Goal: Find specific page/section: Find specific page/section

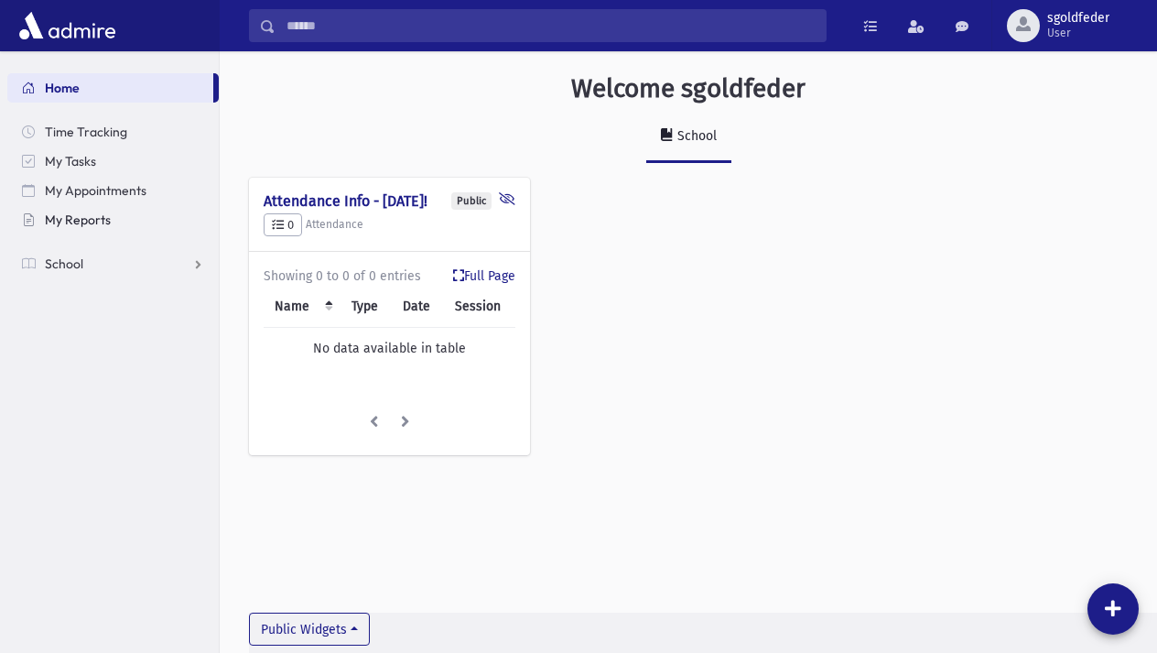
click at [56, 207] on link "My Reports" at bounding box center [113, 219] width 212 height 29
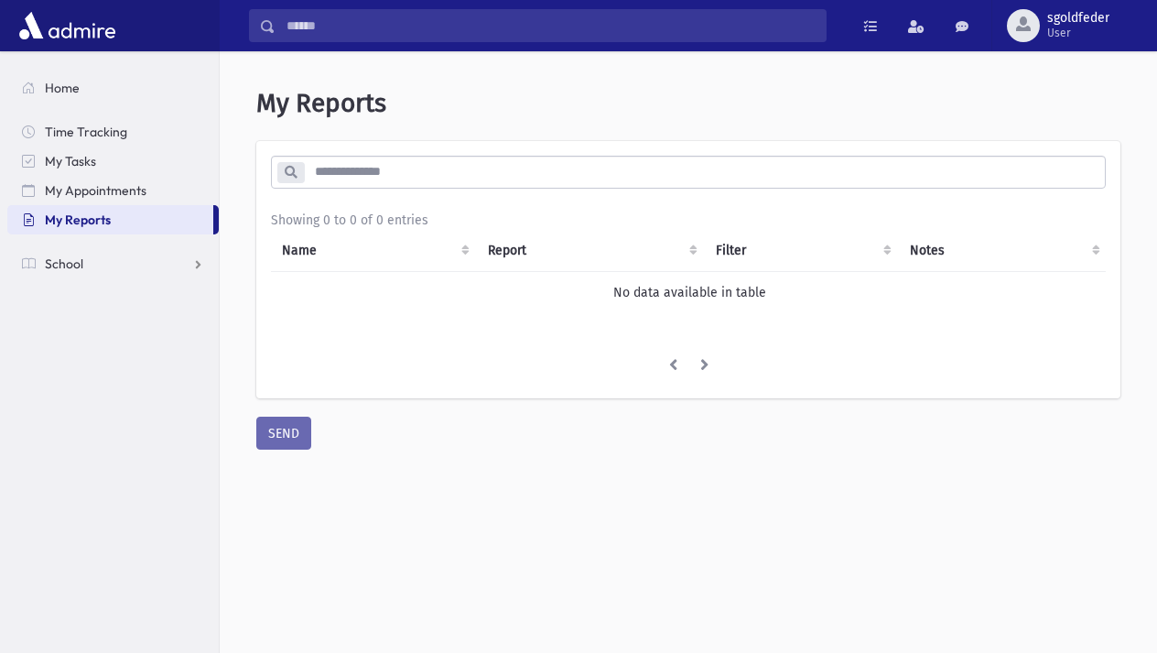
click at [513, 170] on input "search" at bounding box center [704, 172] width 801 height 33
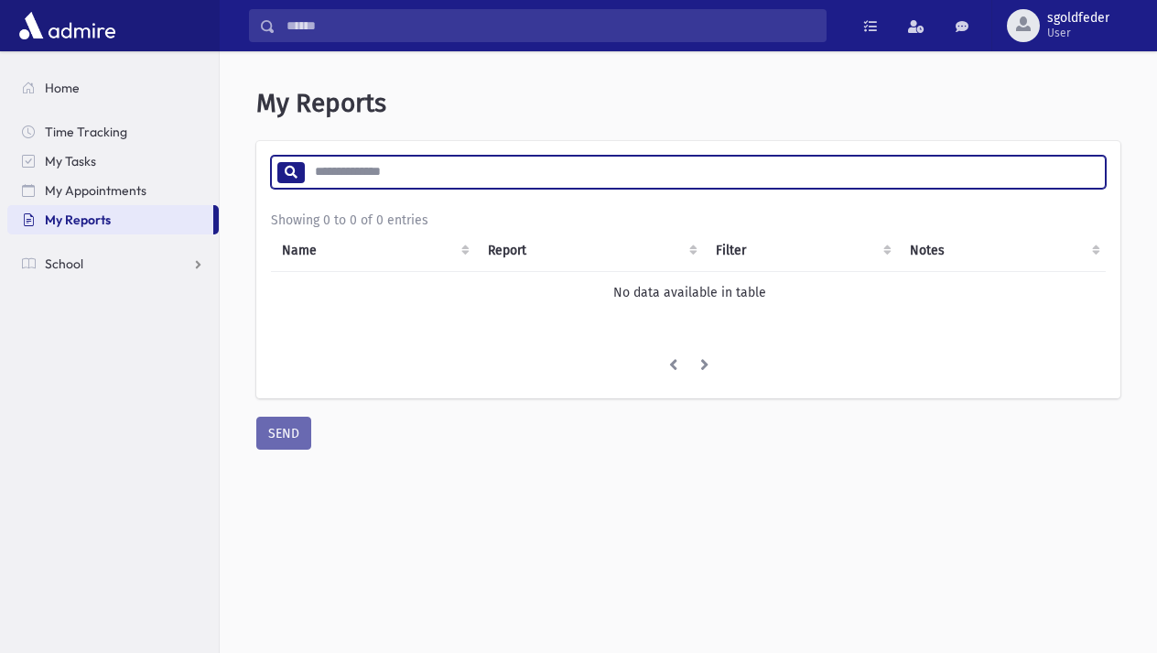
click at [708, 364] on li at bounding box center [704, 366] width 31 height 33
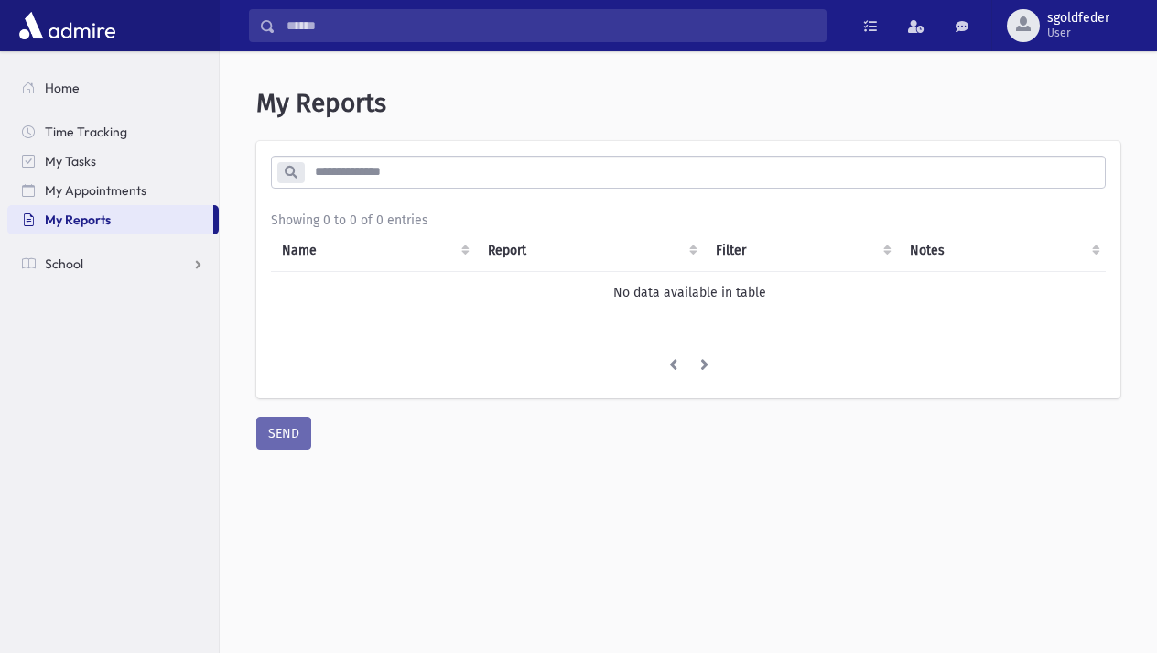
click at [681, 364] on li at bounding box center [673, 366] width 32 height 33
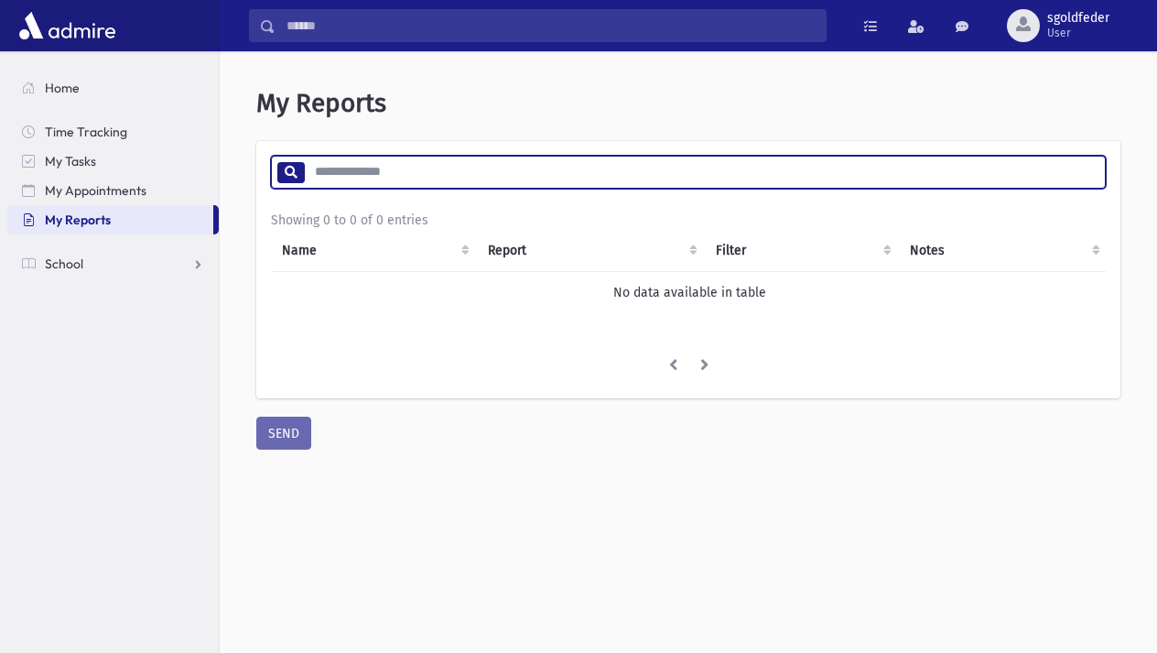
click at [473, 178] on input "search" at bounding box center [704, 172] width 801 height 33
click at [513, 252] on th "Report" at bounding box center [591, 251] width 228 height 42
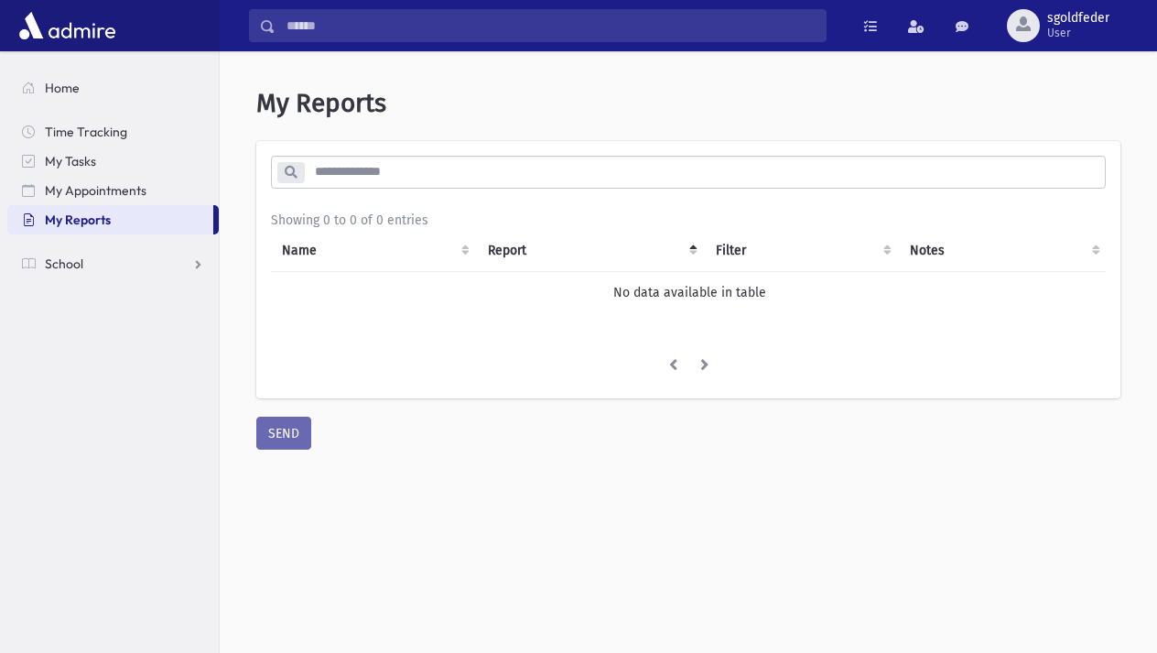
click at [704, 366] on li at bounding box center [704, 366] width 31 height 33
click at [671, 357] on li at bounding box center [673, 366] width 32 height 33
click at [57, 267] on span "School" at bounding box center [64, 263] width 38 height 16
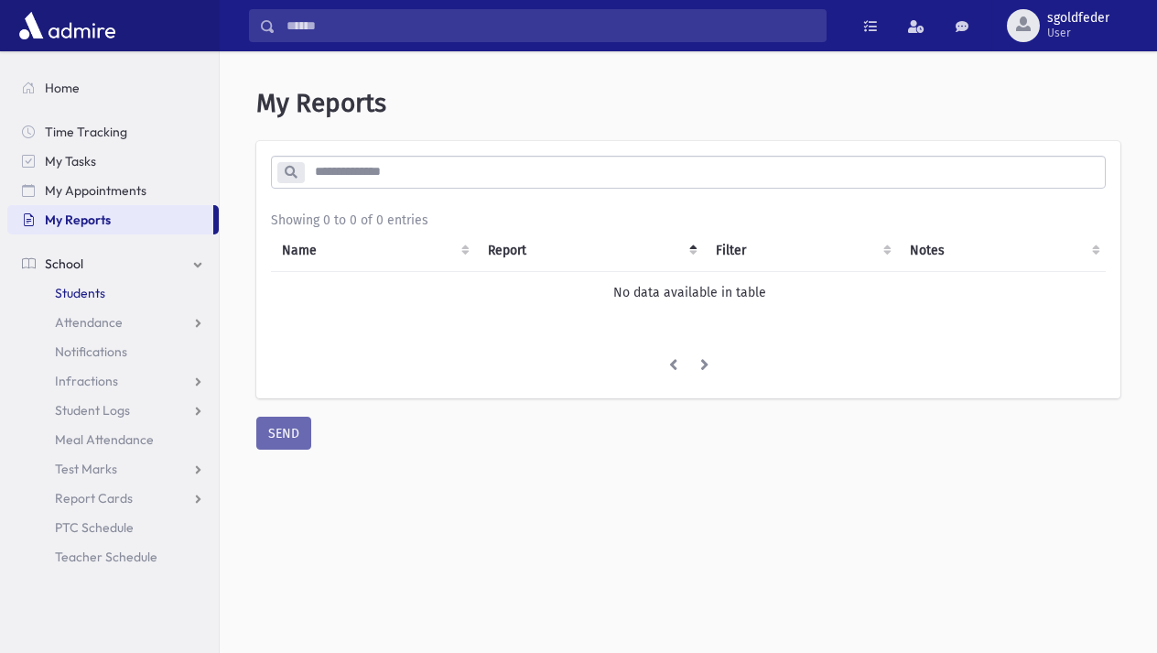
click at [72, 292] on span "Students" at bounding box center [80, 293] width 50 height 16
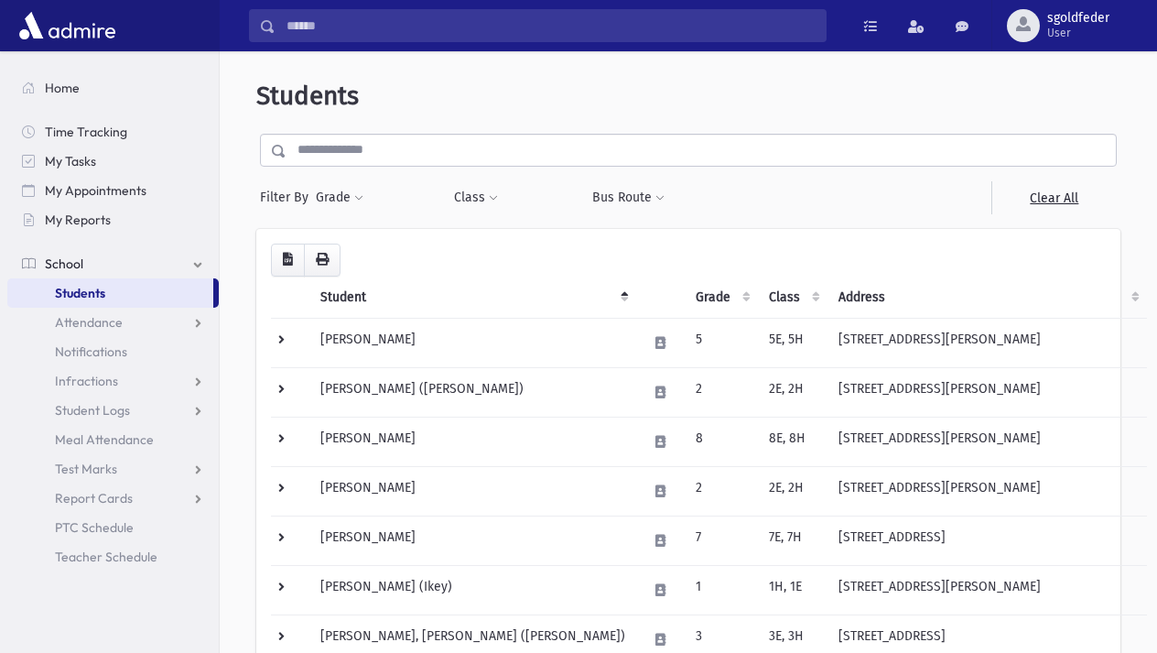
click at [693, 290] on th "Grade" at bounding box center [721, 298] width 73 height 42
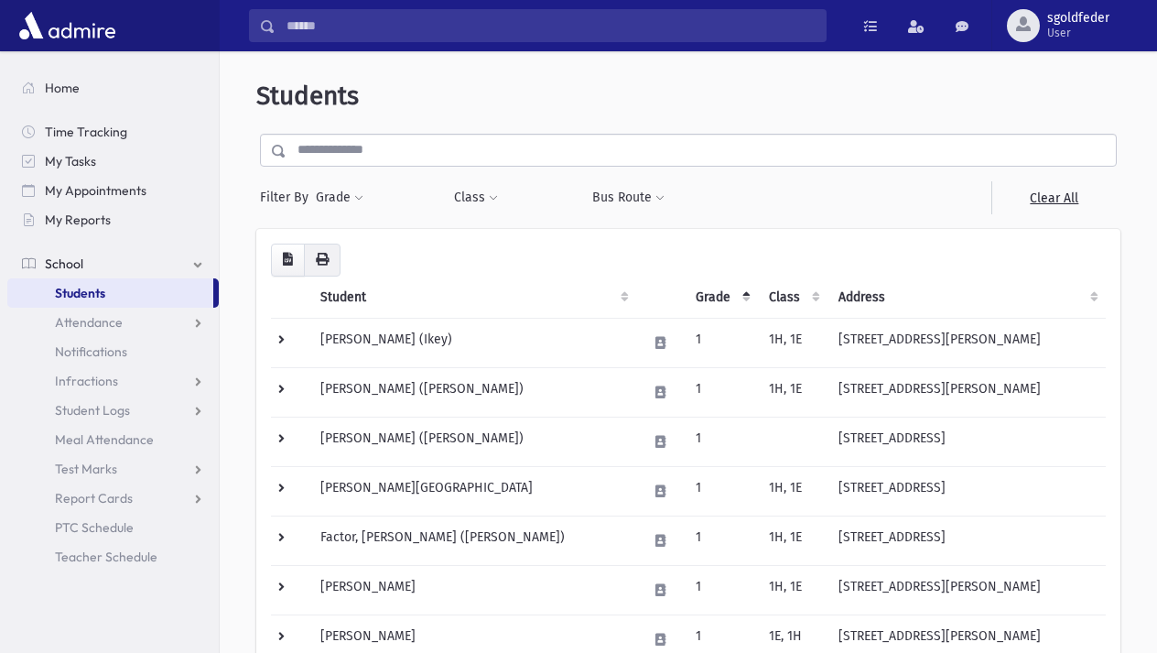
click at [323, 262] on icon "button" at bounding box center [322, 259] width 13 height 13
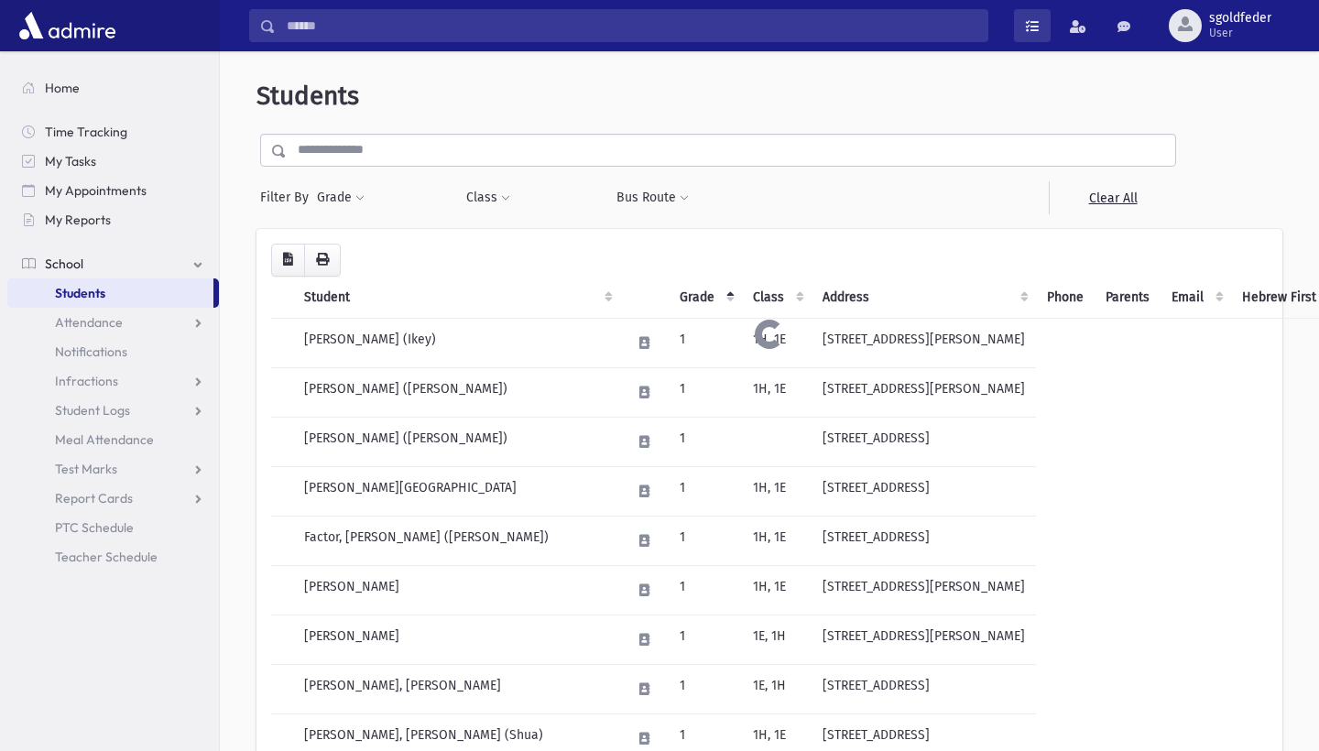
click at [1028, 28] on span at bounding box center [1032, 26] width 13 height 13
click at [1077, 33] on span at bounding box center [1077, 26] width 16 height 13
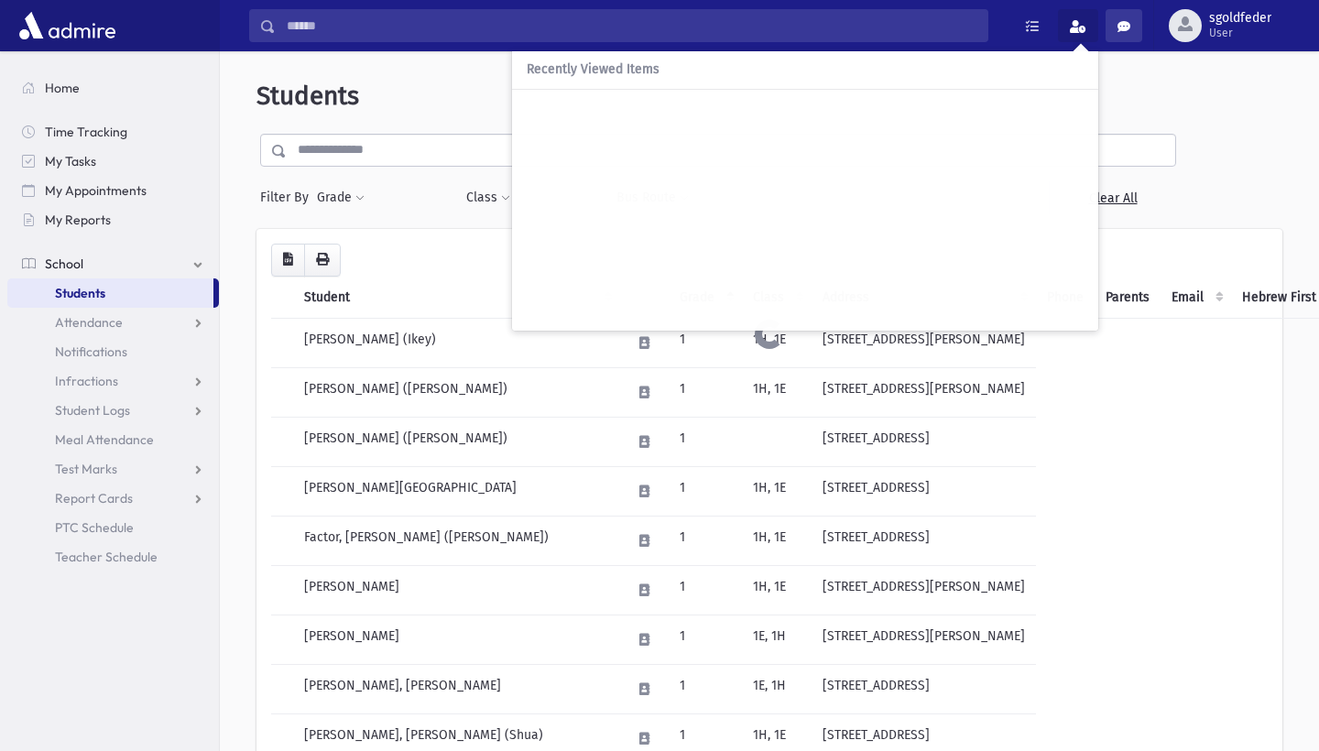
click at [1123, 27] on span at bounding box center [1123, 26] width 13 height 13
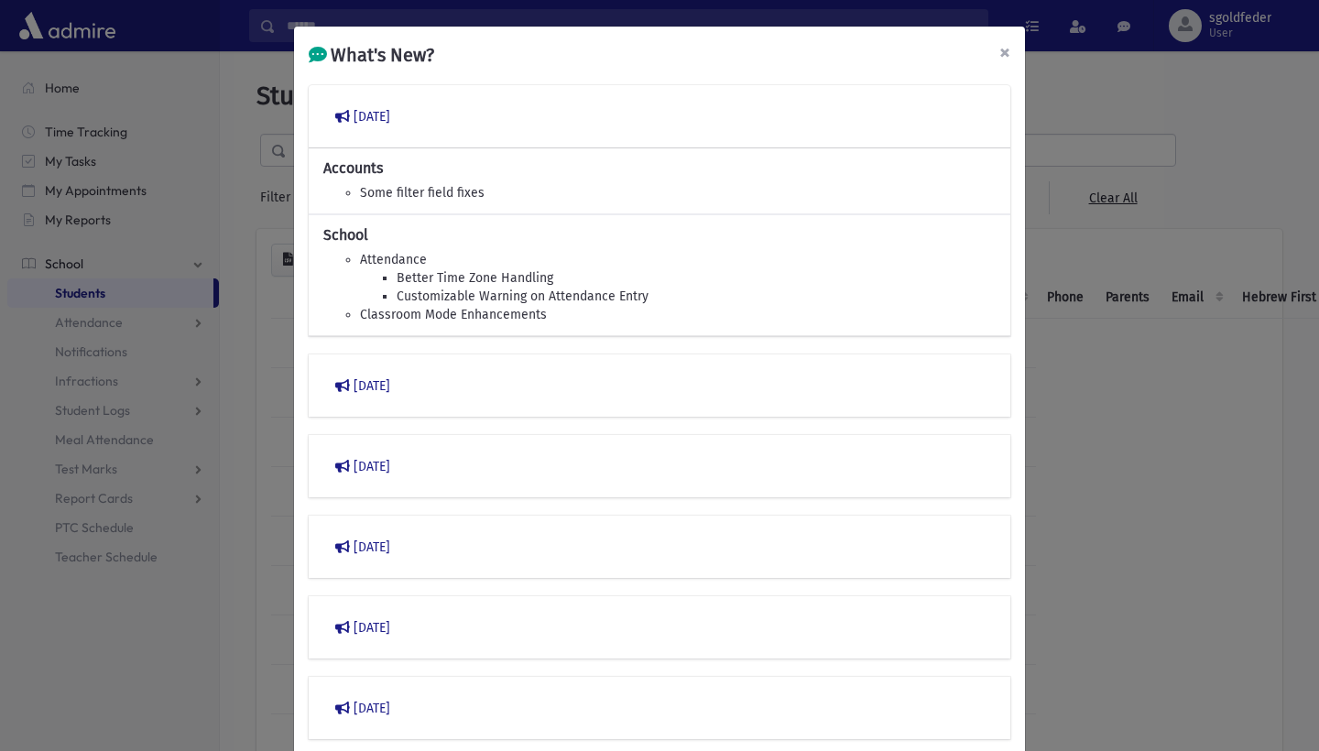
click at [1004, 52] on span "×" at bounding box center [1004, 52] width 11 height 26
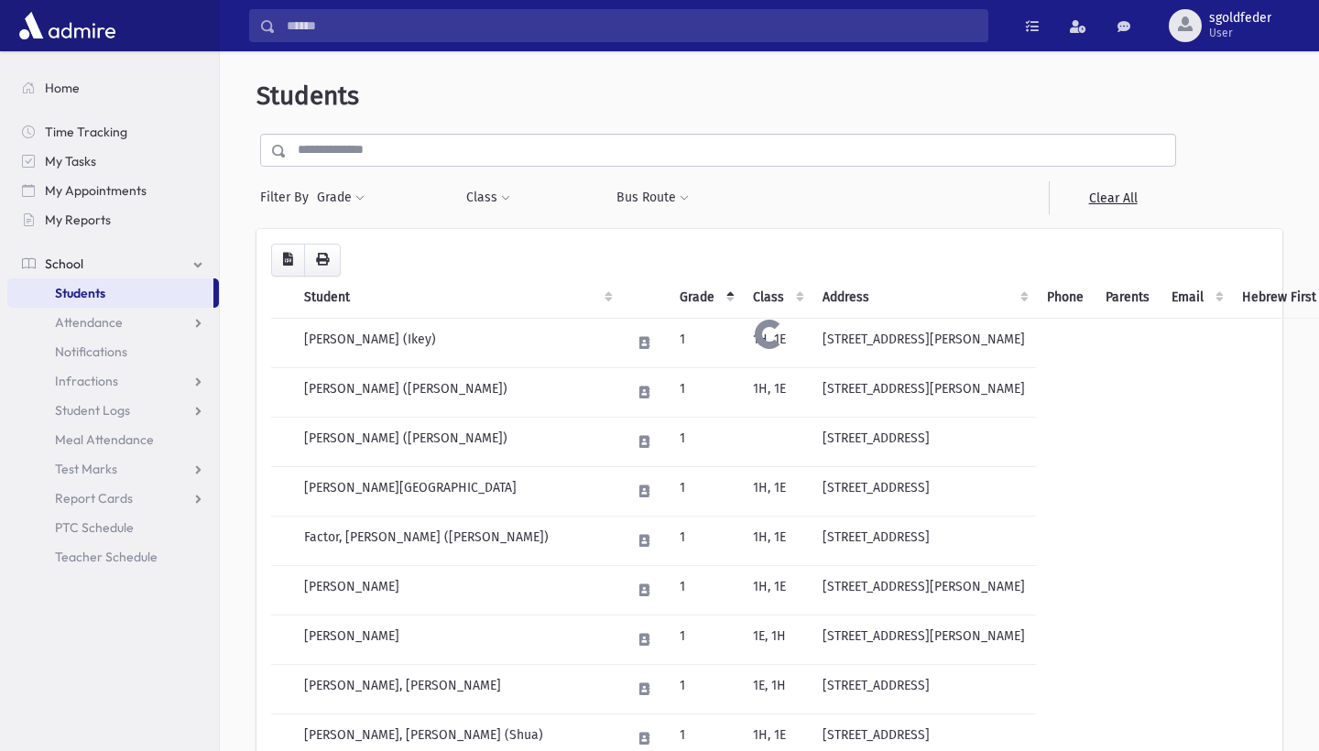
click at [1156, 300] on th "Email" at bounding box center [1195, 298] width 71 height 42
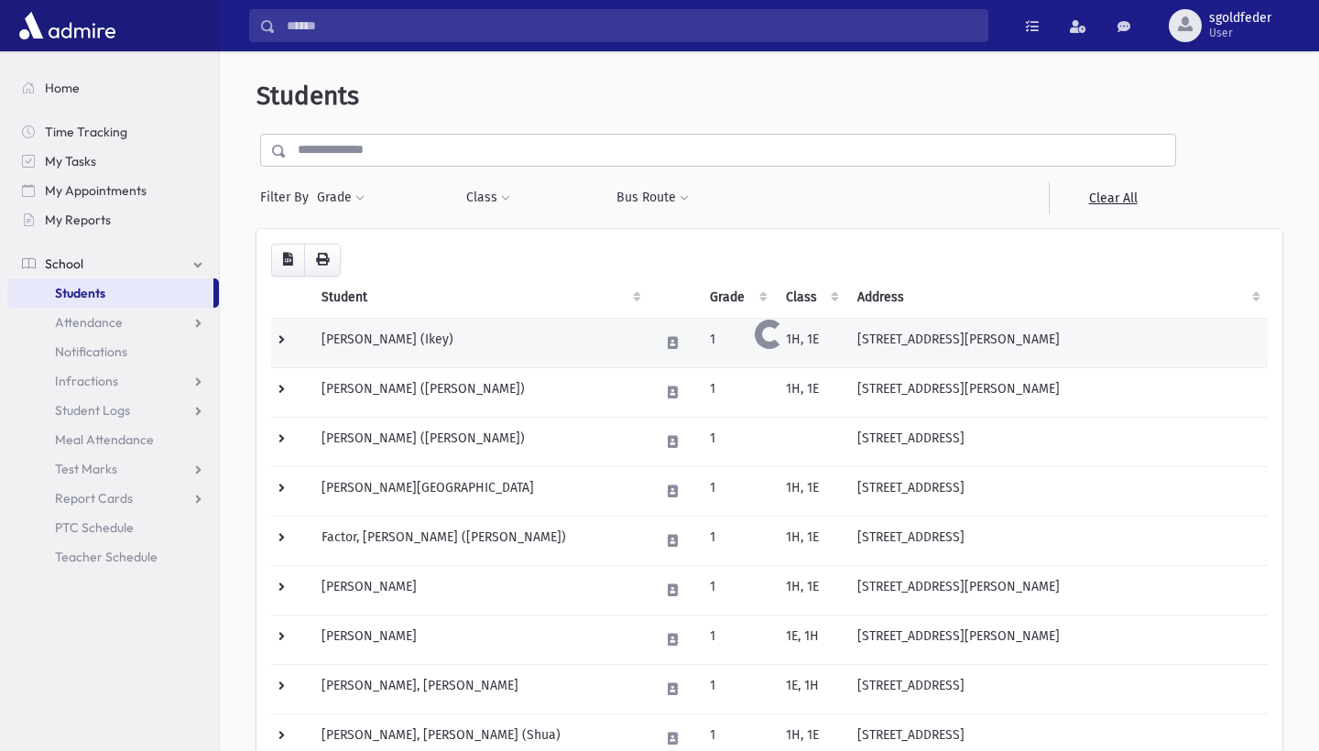
click at [479, 339] on td "Azer, Yitzchok (Ikey)" at bounding box center [479, 342] width 338 height 49
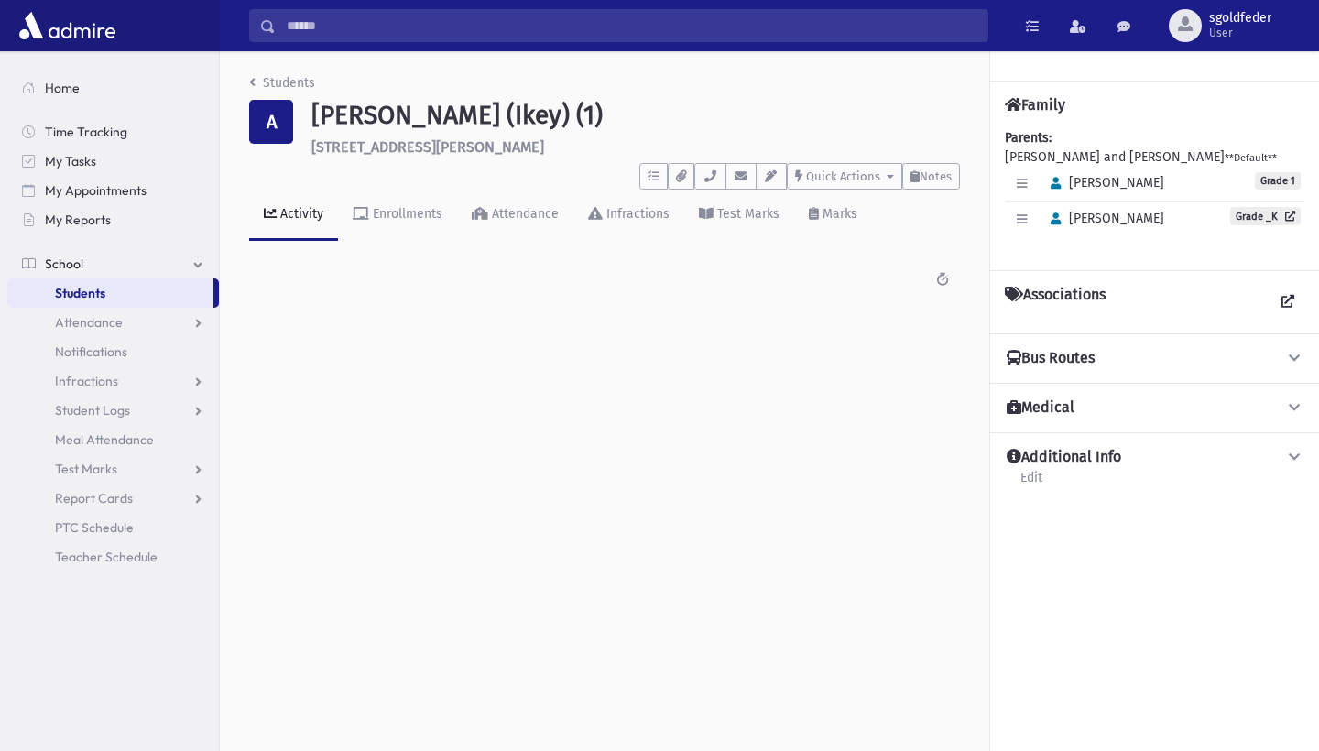
click at [249, 84] on icon "breadcrumb" at bounding box center [252, 82] width 6 height 13
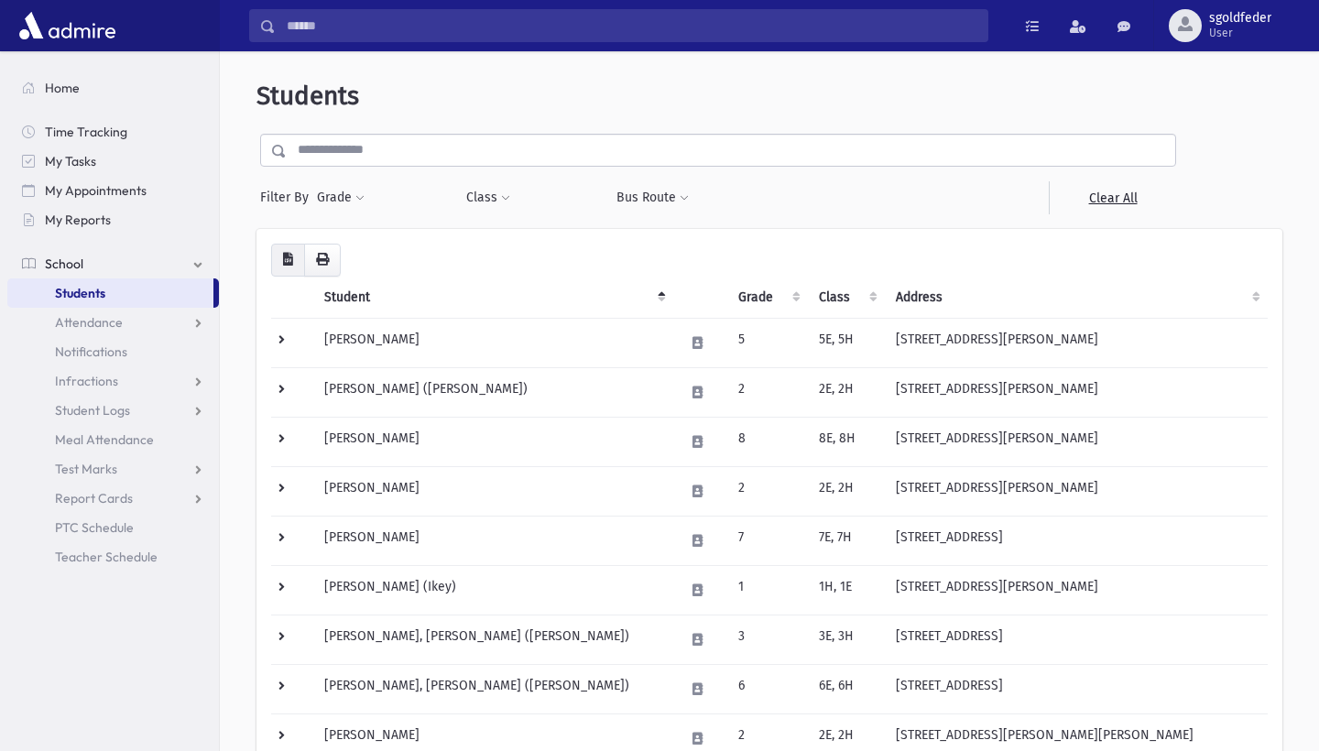
click at [291, 255] on icon "button" at bounding box center [288, 259] width 10 height 13
click at [494, 193] on button "Class" at bounding box center [488, 197] width 46 height 33
click at [452, 199] on div "**********" at bounding box center [381, 197] width 149 height 33
click at [434, 190] on div "**********" at bounding box center [381, 197] width 131 height 33
drag, startPoint x: 836, startPoint y: 185, endPoint x: 826, endPoint y: 185, distance: 10.1
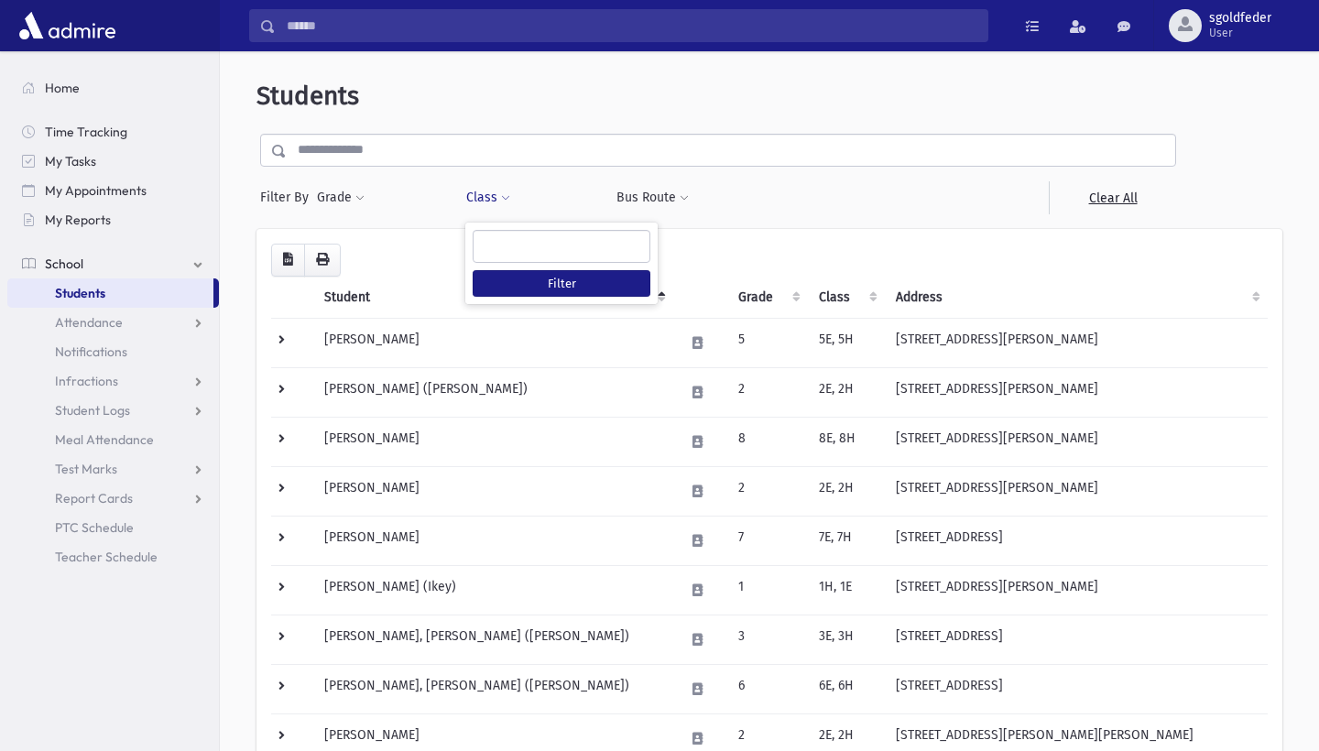
click at [835, 185] on div at bounding box center [829, 197] width 149 height 33
click at [79, 214] on span "My Reports" at bounding box center [78, 220] width 66 height 16
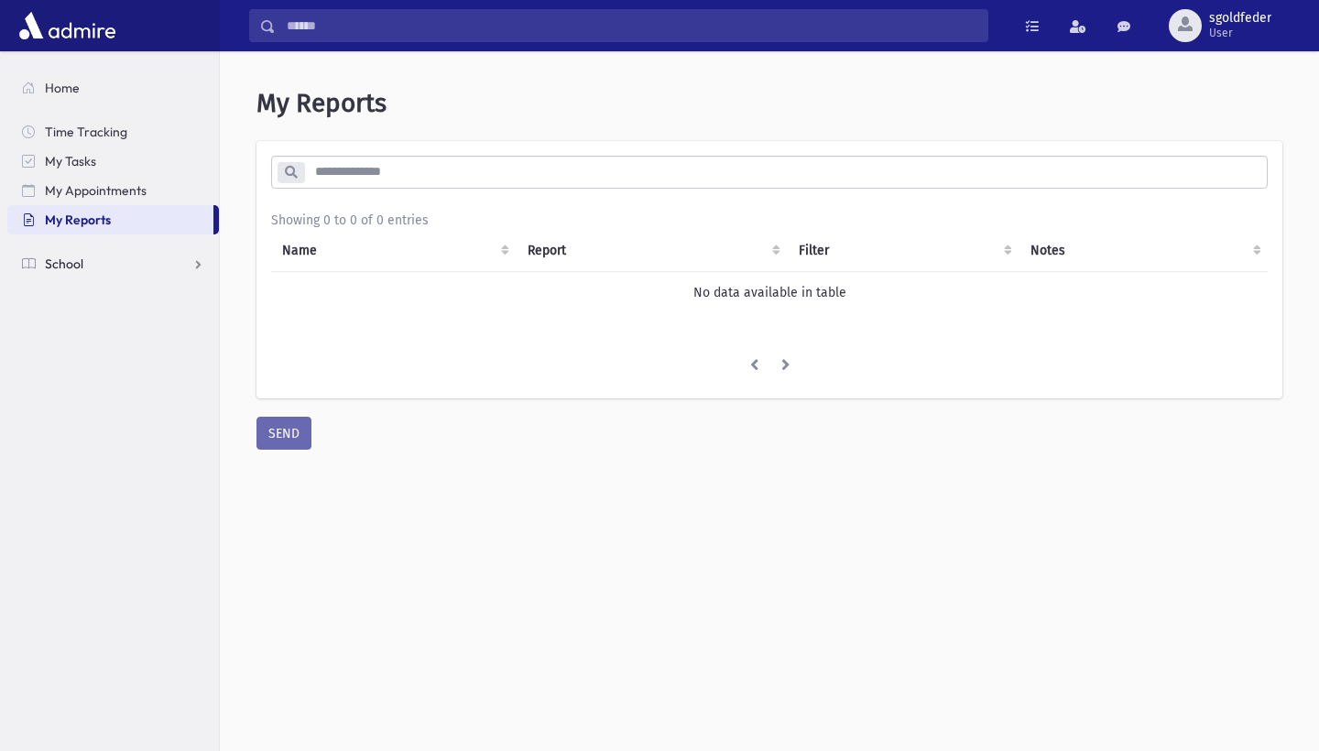
click at [58, 263] on span "School" at bounding box center [64, 263] width 38 height 16
click at [64, 298] on span "Students" at bounding box center [80, 293] width 50 height 16
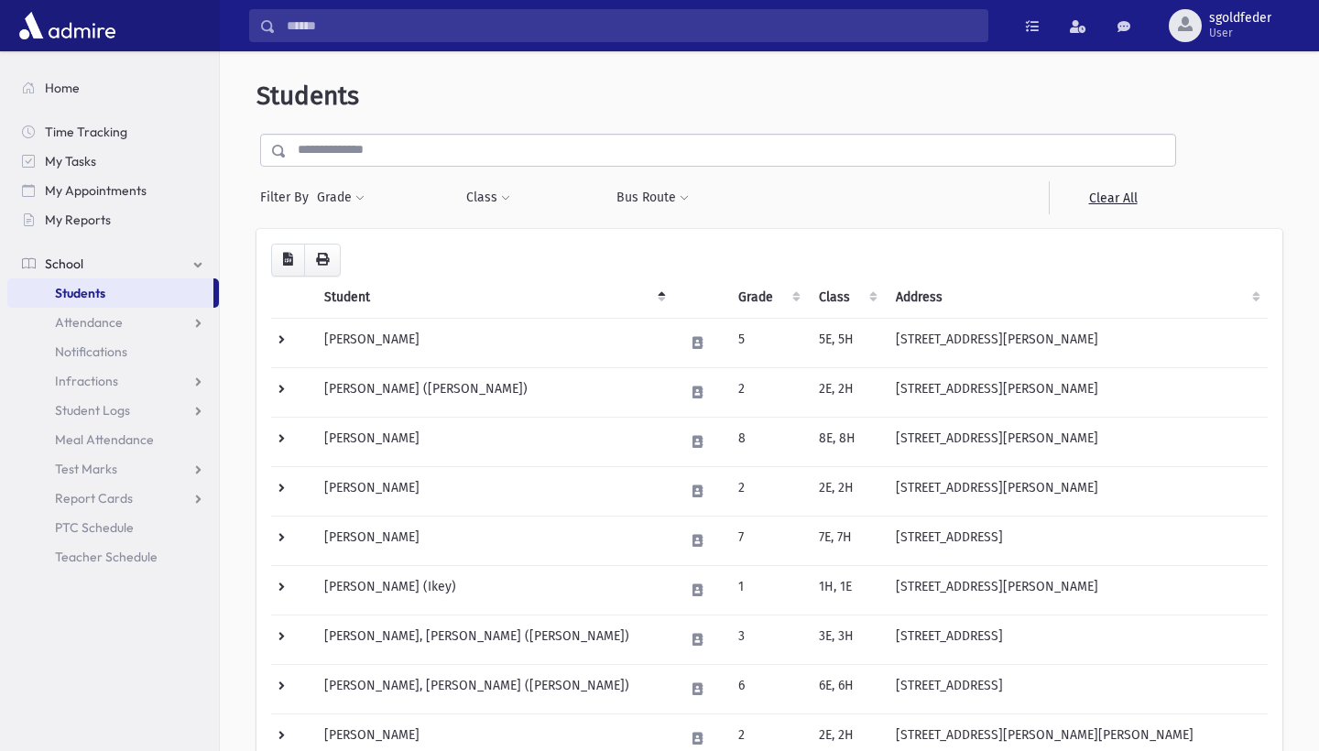
click at [508, 197] on span at bounding box center [505, 198] width 9 height 11
click at [701, 195] on div "Bus Route Filter" at bounding box center [680, 197] width 131 height 33
click at [727, 298] on th "Grade" at bounding box center [767, 298] width 81 height 42
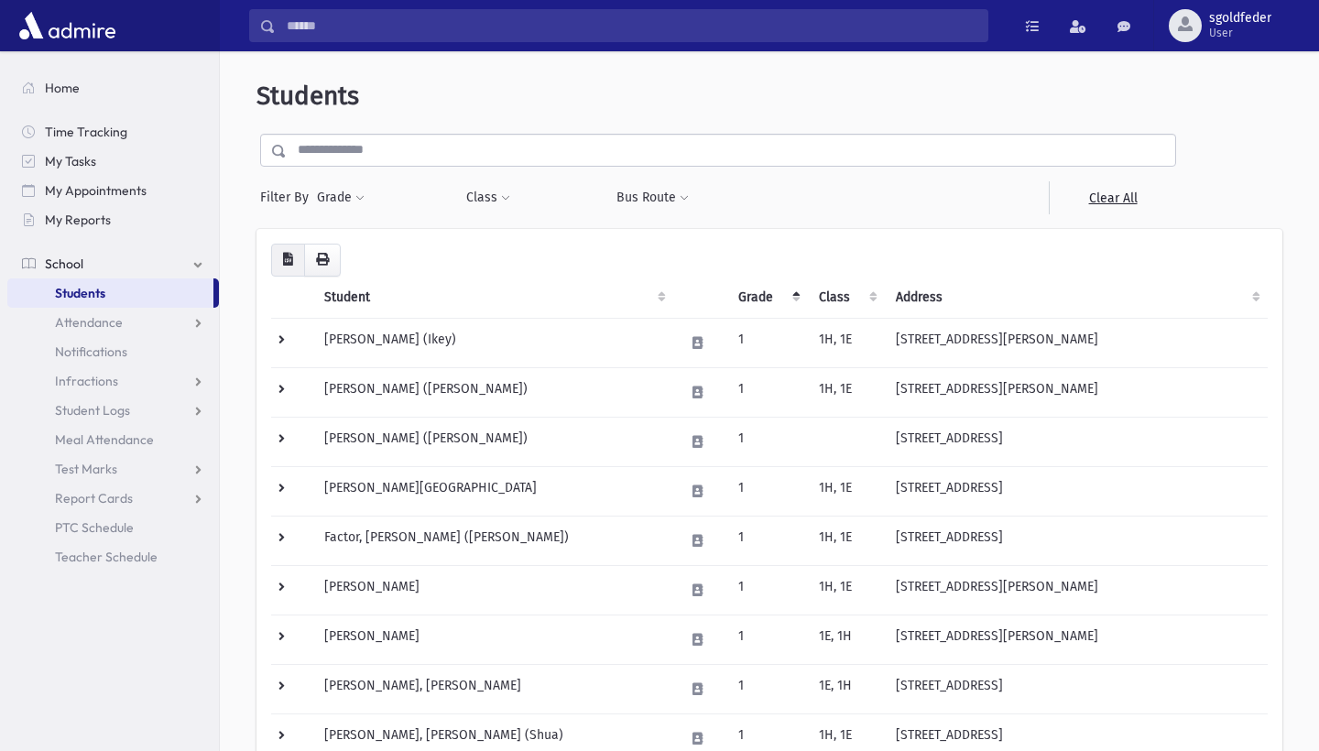
click at [290, 264] on icon "button" at bounding box center [288, 259] width 10 height 13
click at [329, 256] on button "button" at bounding box center [322, 260] width 37 height 33
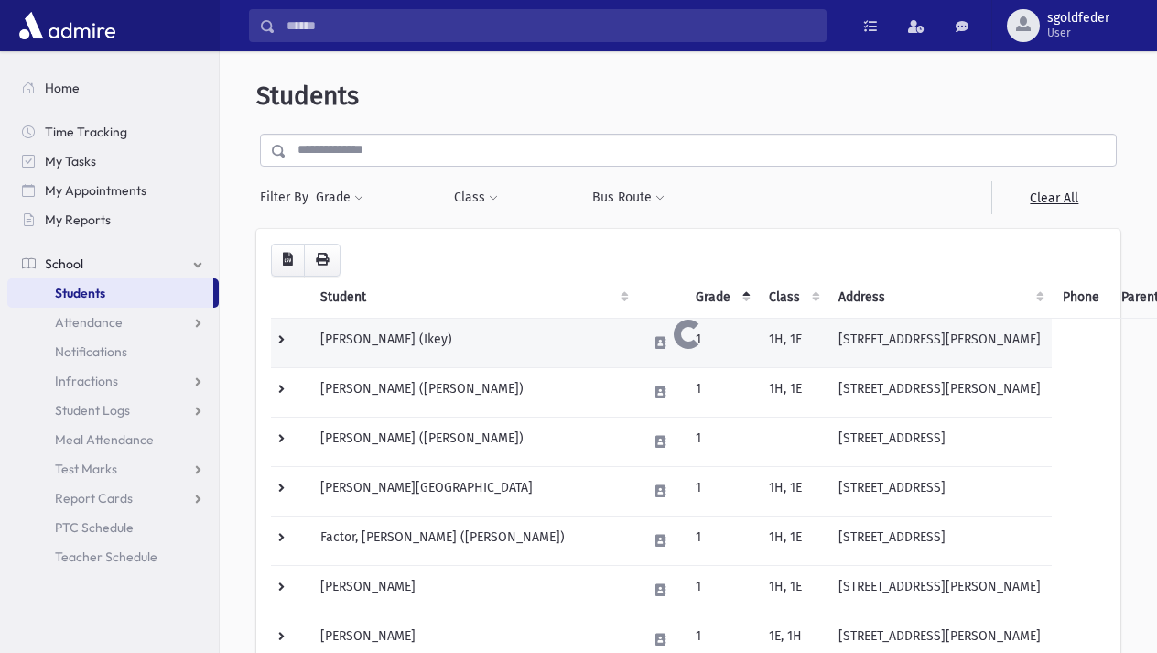
drag, startPoint x: 320, startPoint y: 329, endPoint x: 486, endPoint y: 324, distance: 166.7
click at [486, 324] on td "Azer, Yitzchok (Ikey)" at bounding box center [472, 342] width 327 height 49
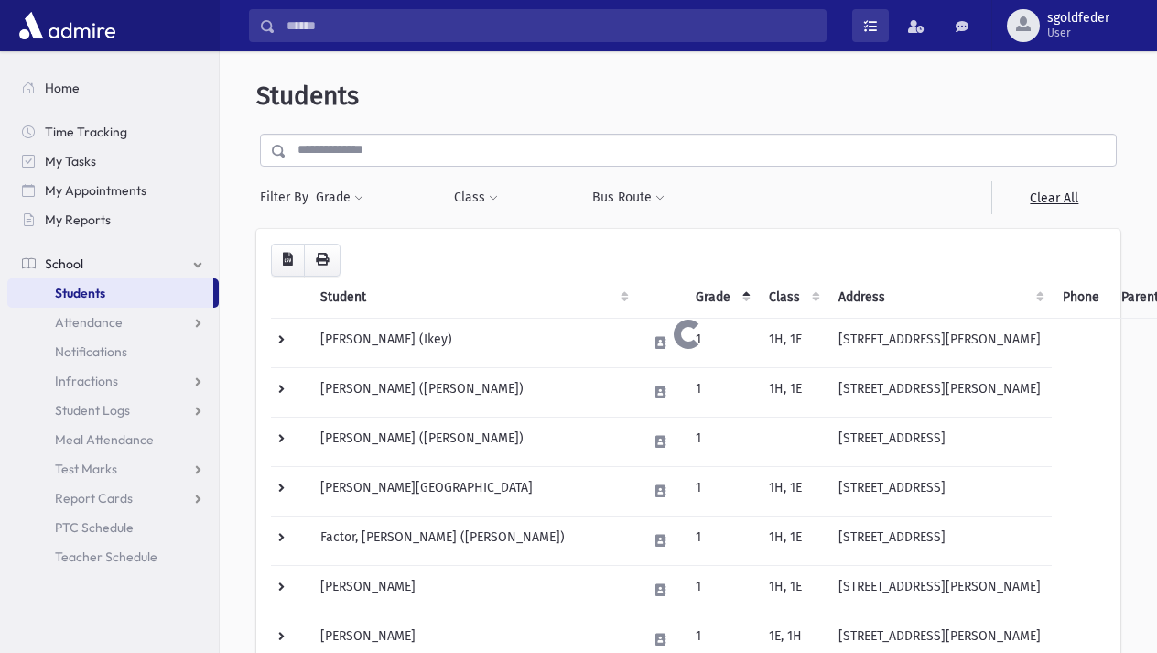
click at [865, 30] on span at bounding box center [870, 26] width 13 height 13
click at [916, 31] on span at bounding box center [916, 26] width 16 height 13
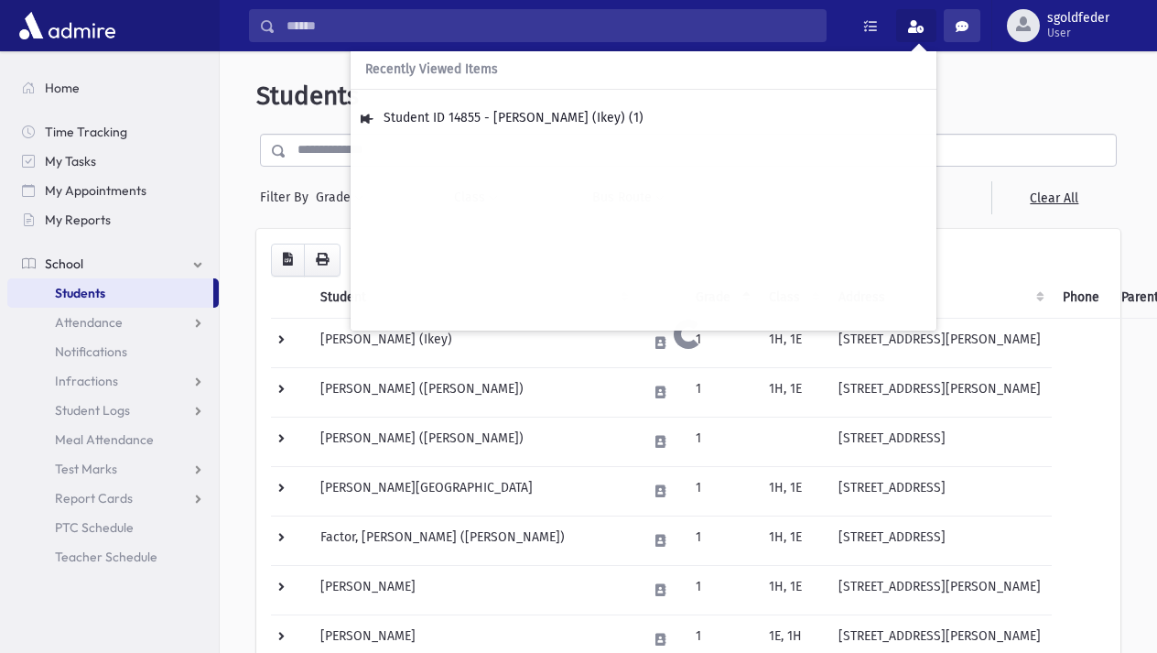
click at [957, 27] on span at bounding box center [962, 26] width 13 height 13
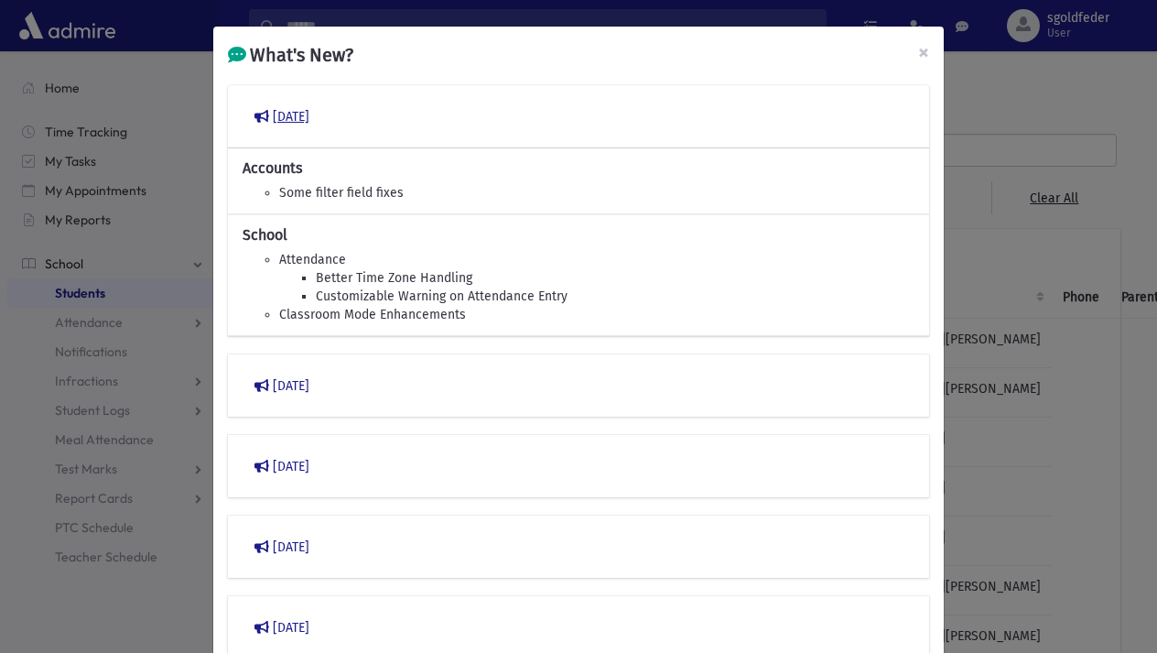
click at [331, 119] on button "March 2023" at bounding box center [579, 116] width 672 height 33
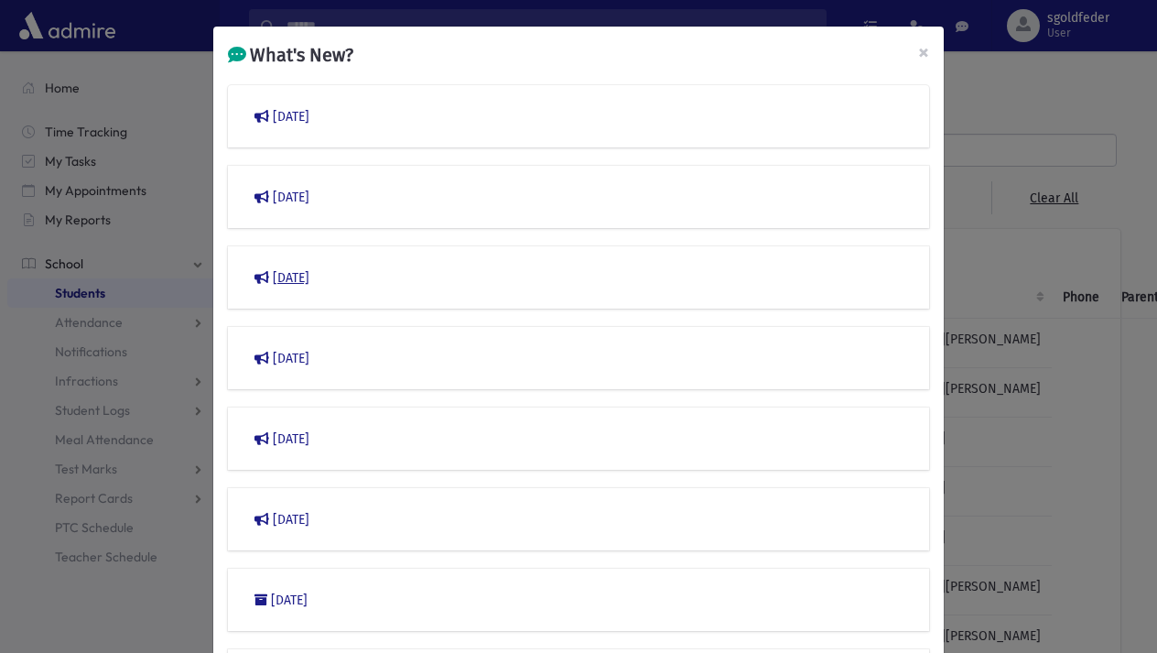
click at [325, 283] on button "December 2022" at bounding box center [579, 277] width 672 height 33
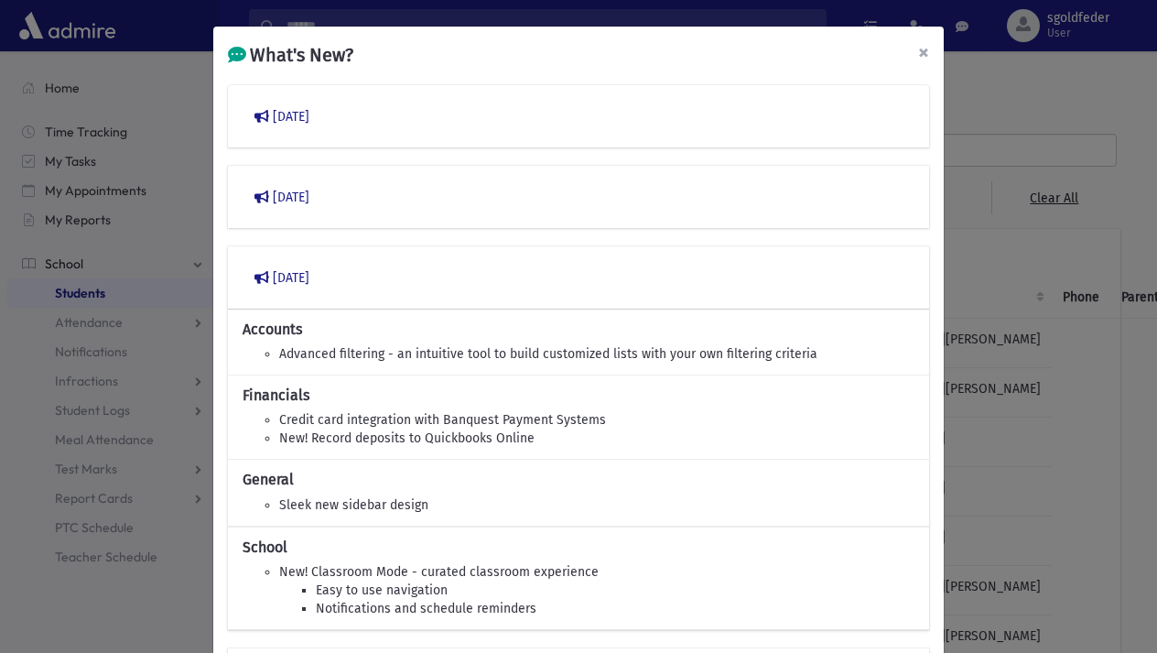
click at [921, 50] on span "×" at bounding box center [923, 52] width 11 height 26
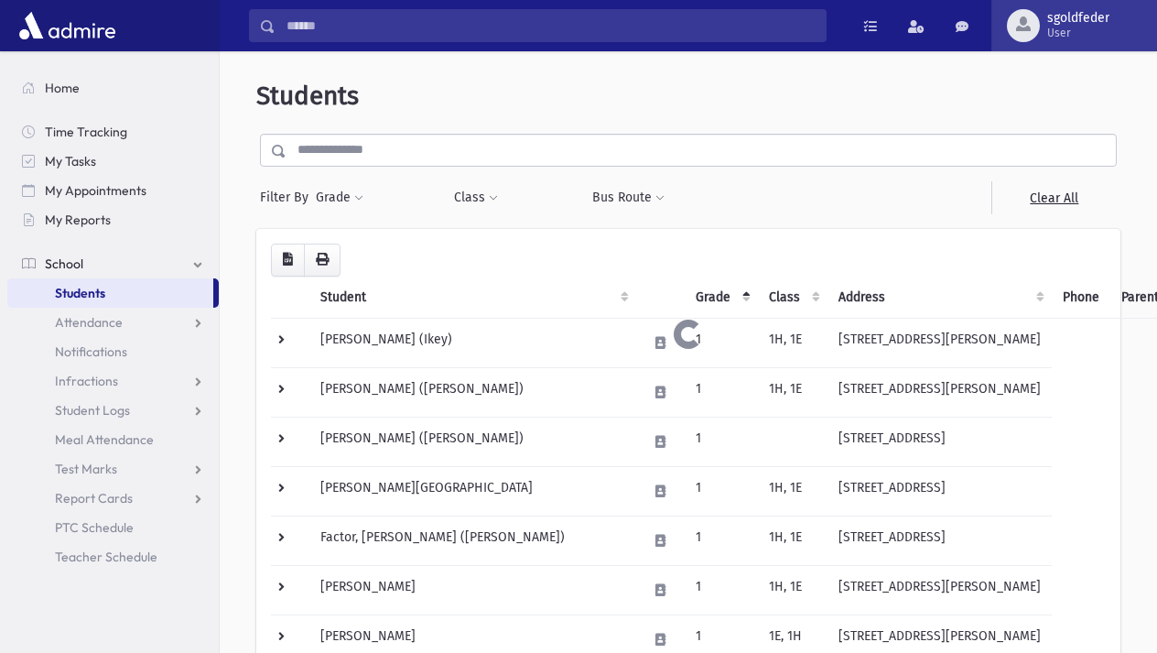
click at [1016, 23] on span "button" at bounding box center [1023, 23] width 15 height 15
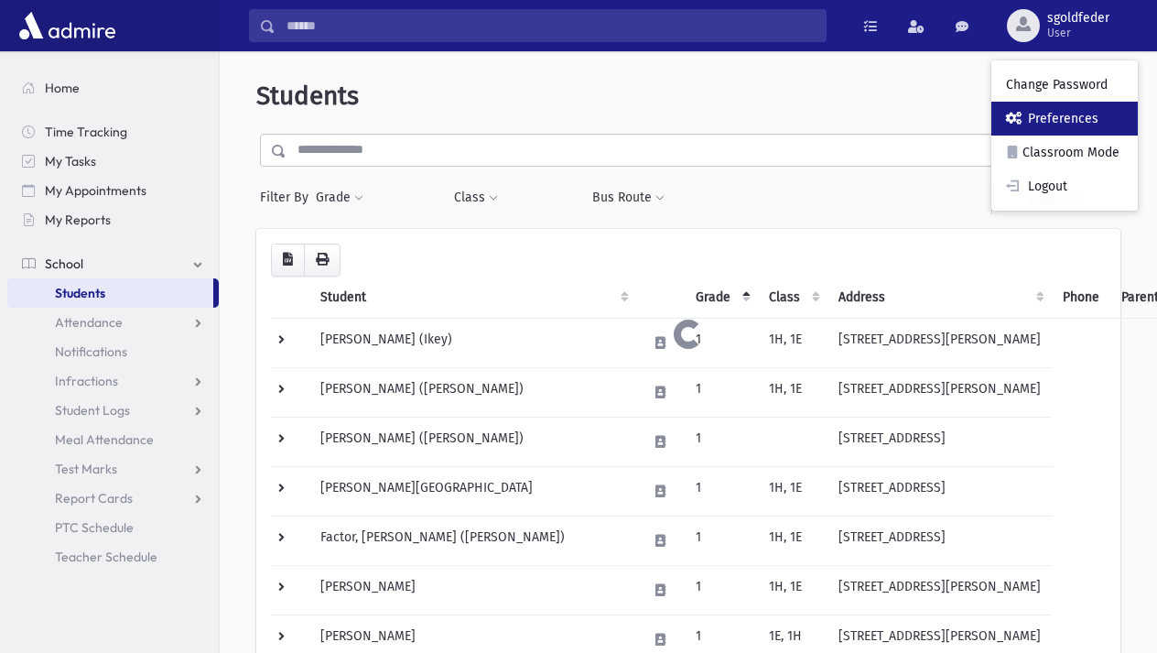
click at [1021, 119] on span at bounding box center [1015, 118] width 18 height 13
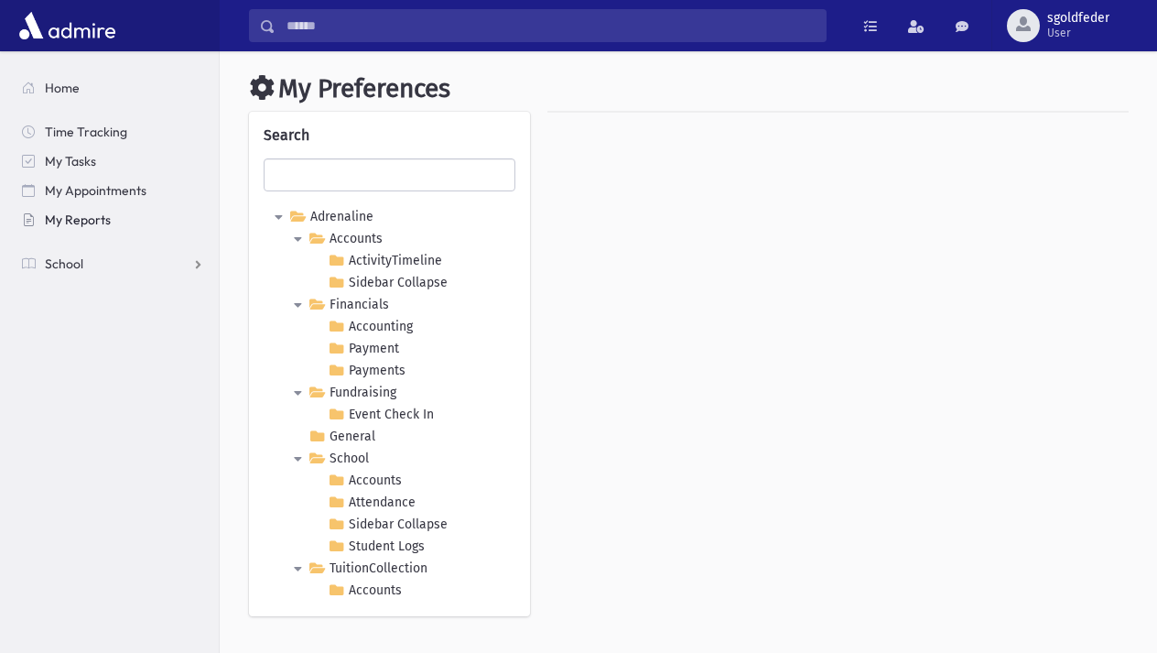
click at [85, 223] on span "My Reports" at bounding box center [78, 220] width 66 height 16
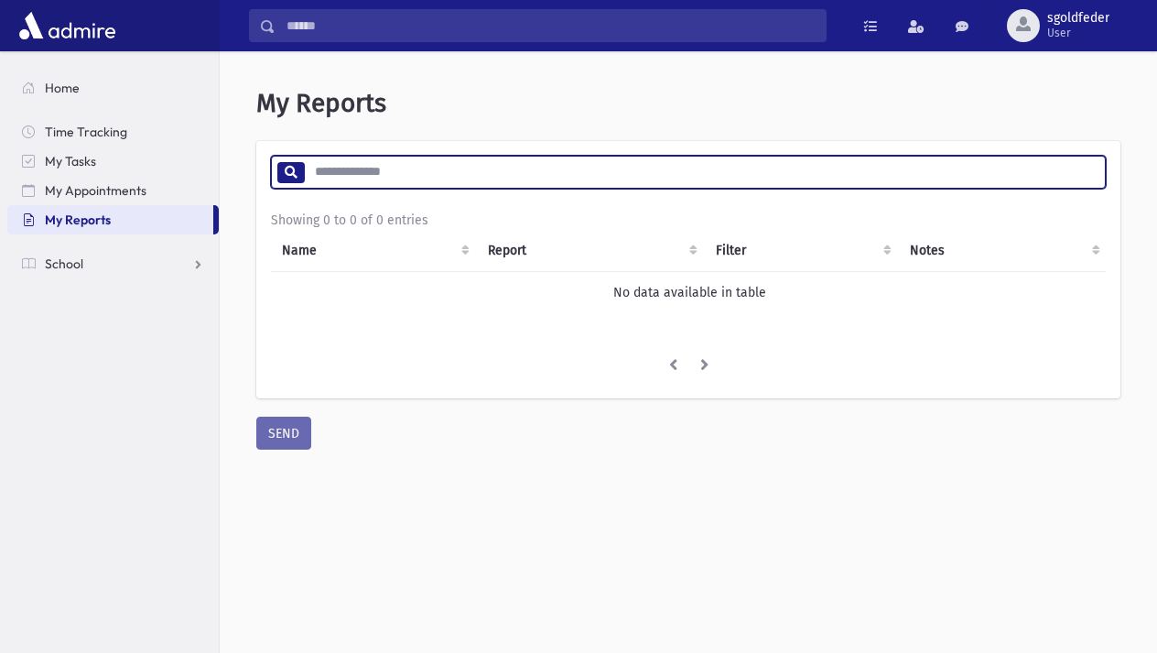
click at [845, 180] on input "search" at bounding box center [704, 172] width 801 height 33
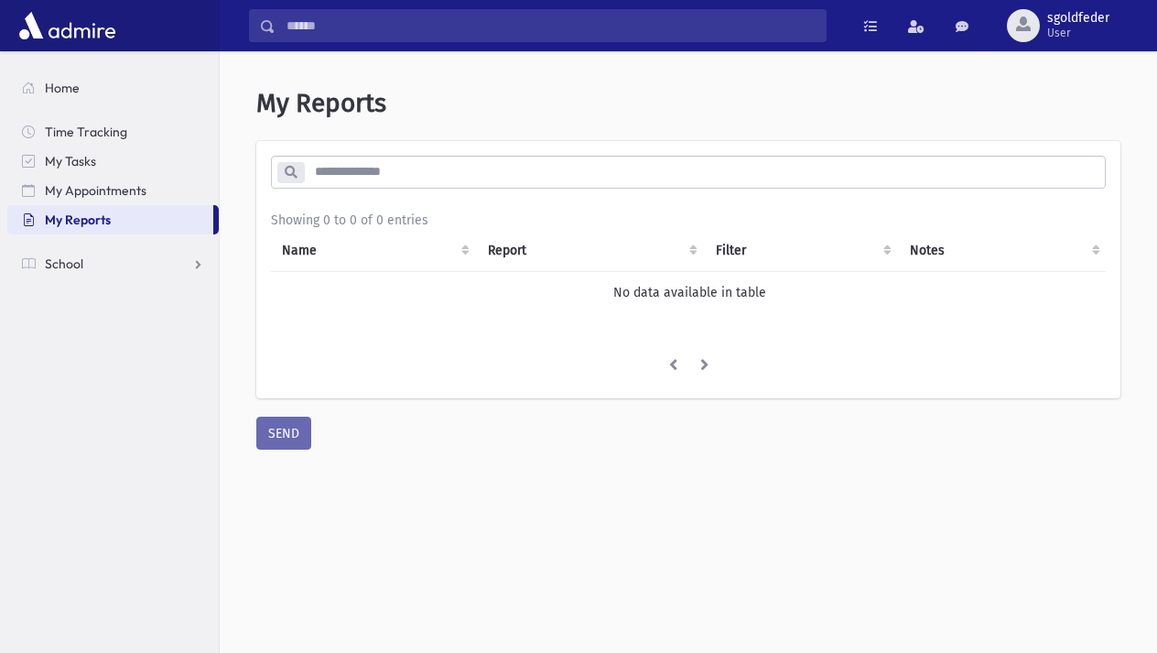
click at [702, 372] on li at bounding box center [704, 366] width 31 height 33
click at [965, 33] on span at bounding box center [962, 26] width 13 height 13
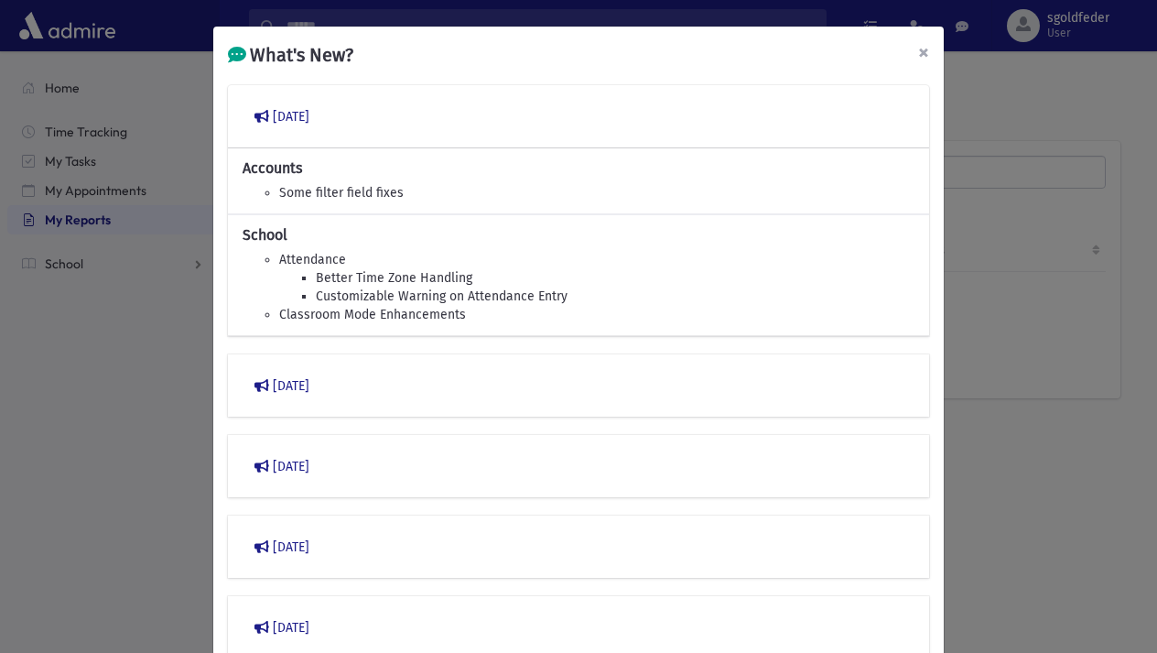
click at [927, 53] on span "×" at bounding box center [923, 52] width 11 height 26
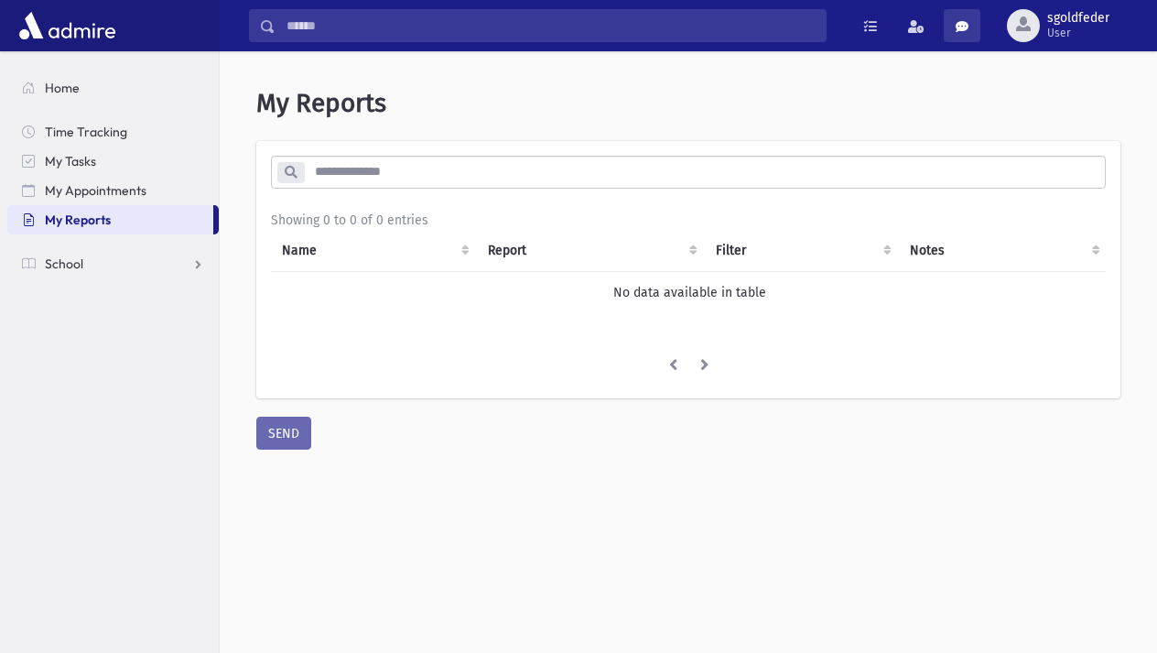
click at [951, 35] on link at bounding box center [962, 25] width 37 height 33
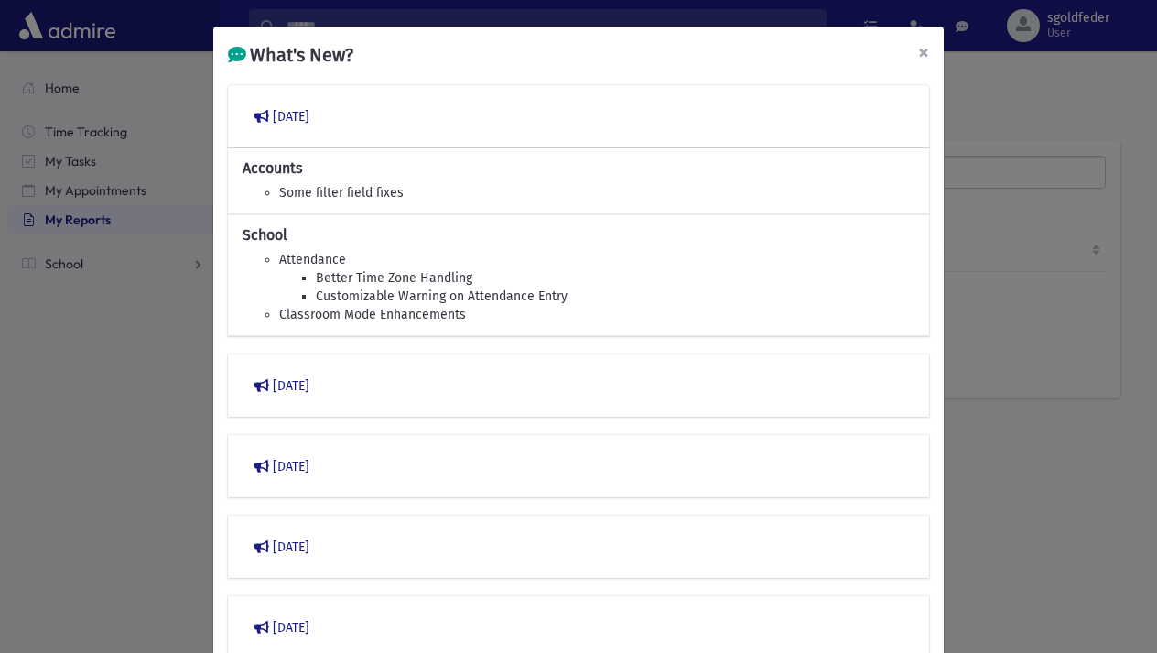
click at [918, 49] on span "×" at bounding box center [923, 52] width 11 height 26
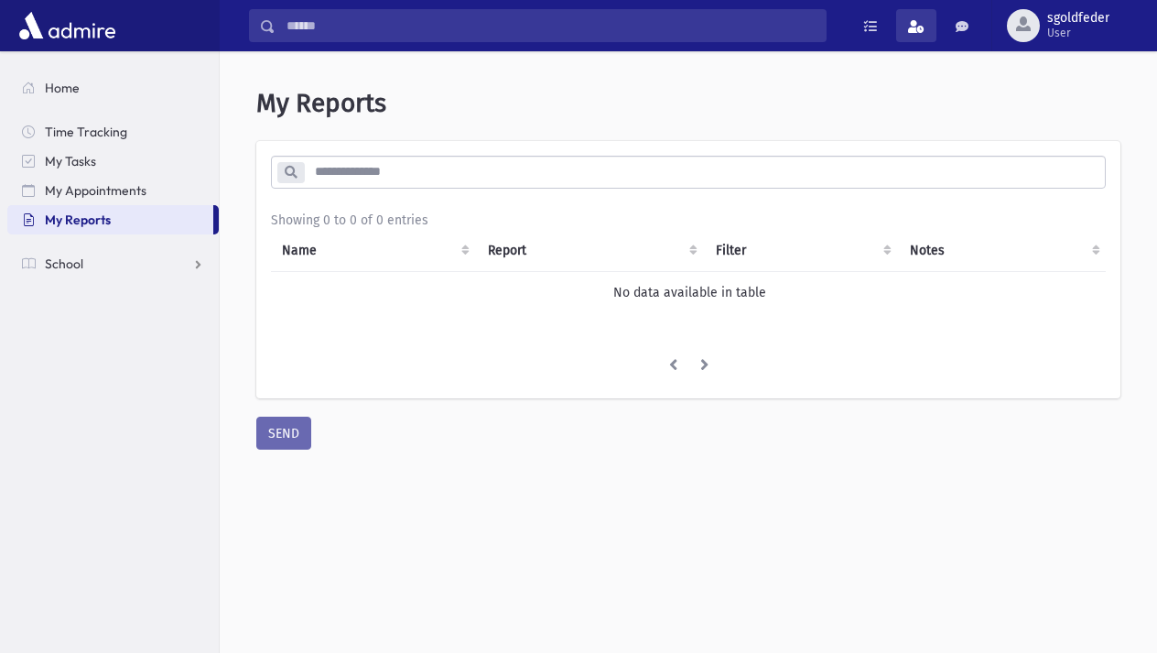
click at [909, 34] on link at bounding box center [916, 25] width 40 height 33
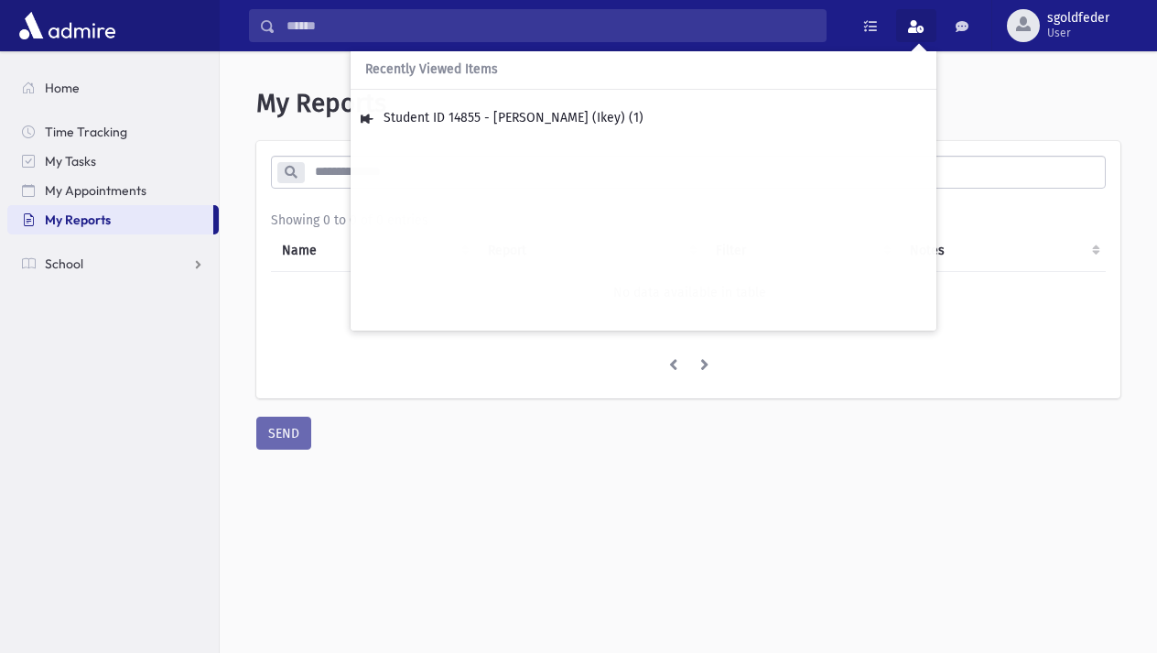
click at [993, 71] on div "My Reports * Showing 0 to 0 of 0 entries Name Report Filter Notes No data avail…" at bounding box center [688, 269] width 923 height 406
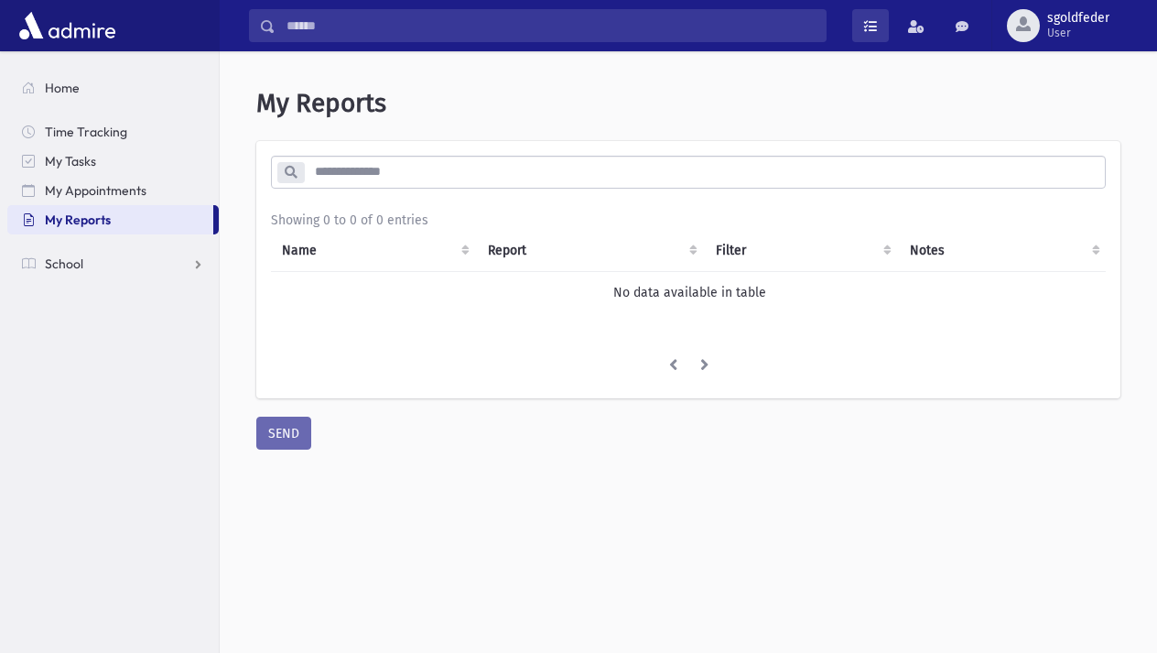
click at [864, 30] on span at bounding box center [870, 26] width 13 height 13
drag, startPoint x: 983, startPoint y: 90, endPoint x: 971, endPoint y: 88, distance: 12.0
click at [983, 91] on header "My Reports" at bounding box center [688, 103] width 864 height 31
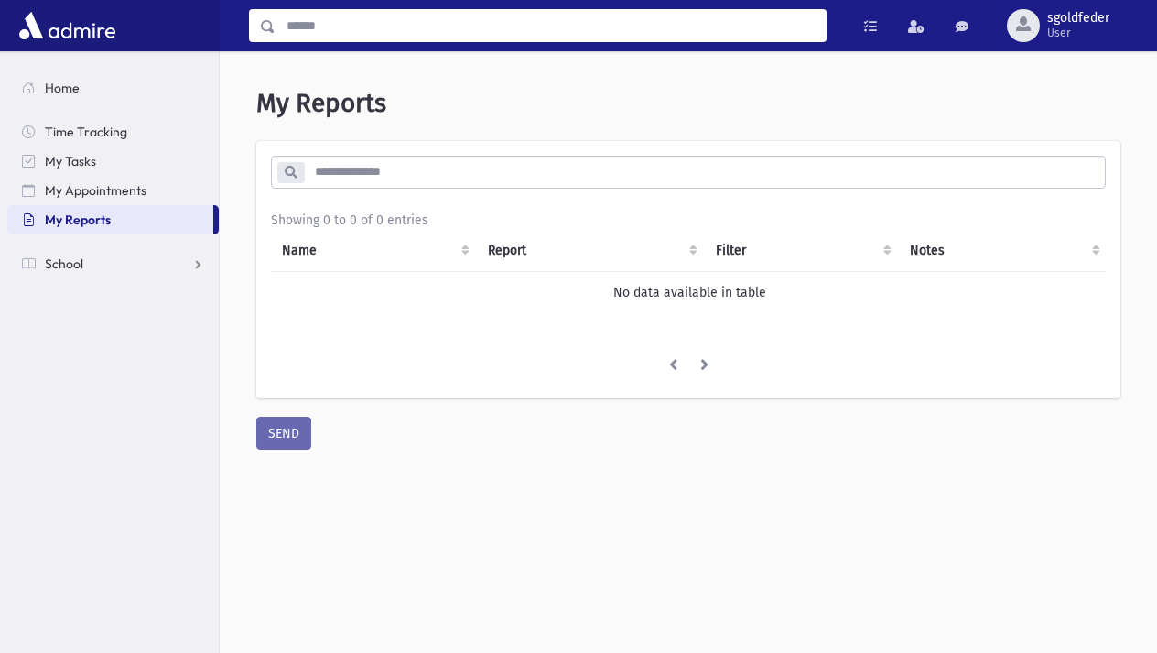
click at [430, 27] on input "Search" at bounding box center [551, 25] width 550 height 33
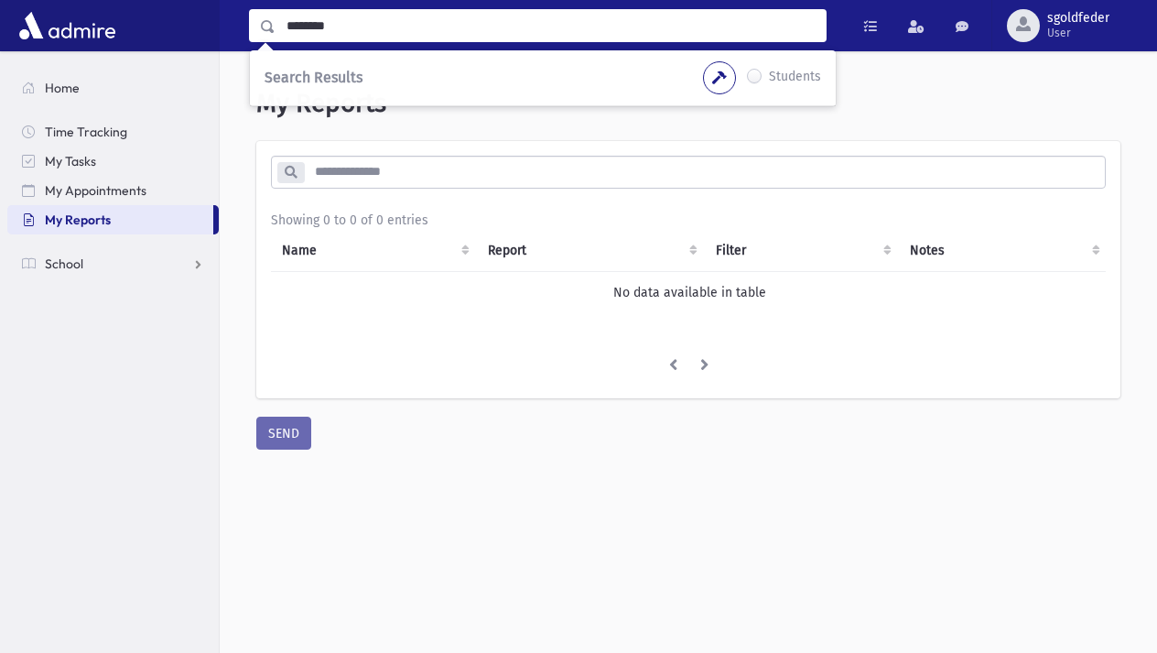
type input "********"
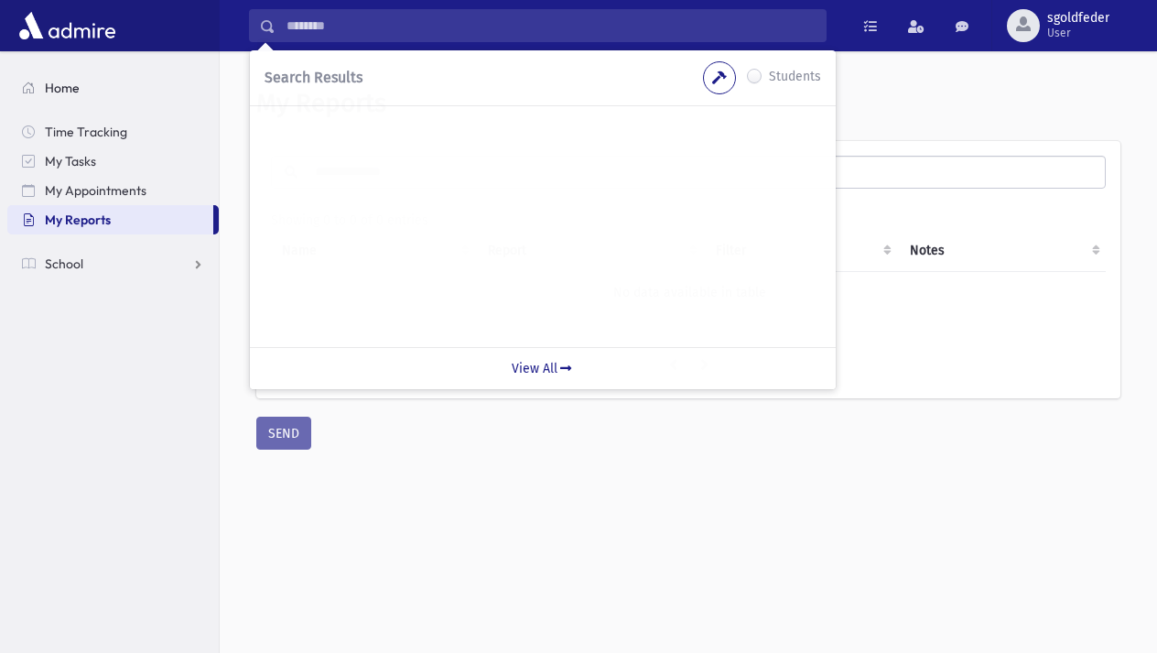
click at [37, 92] on link "Home" at bounding box center [113, 87] width 212 height 29
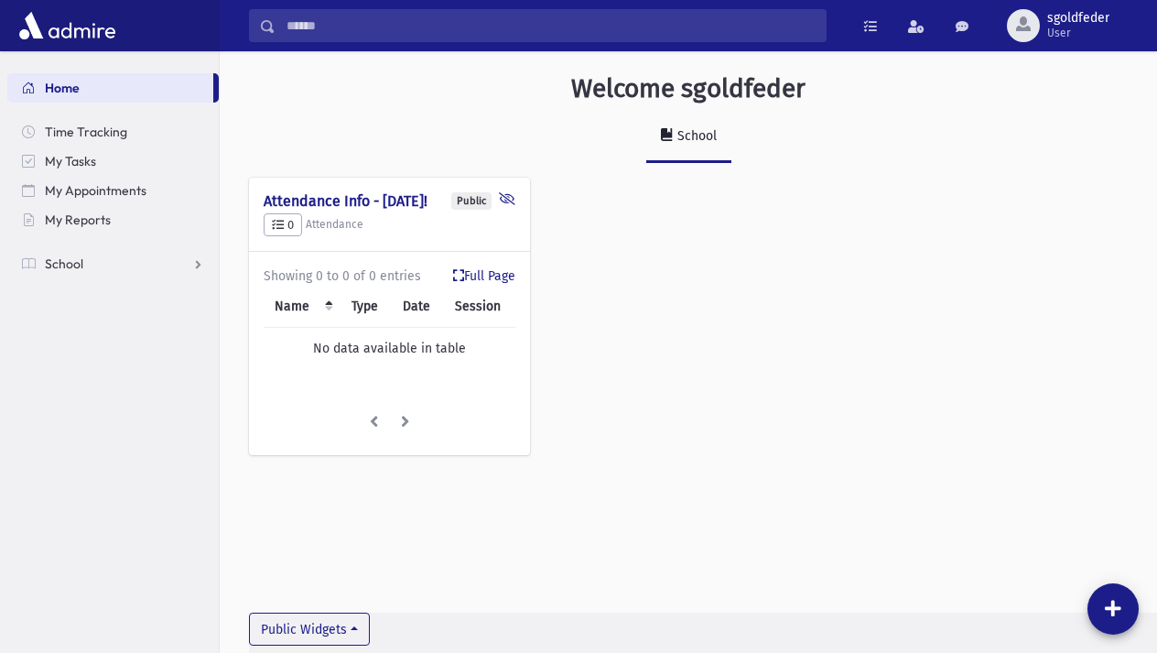
click at [362, 27] on input "Search" at bounding box center [551, 25] width 550 height 33
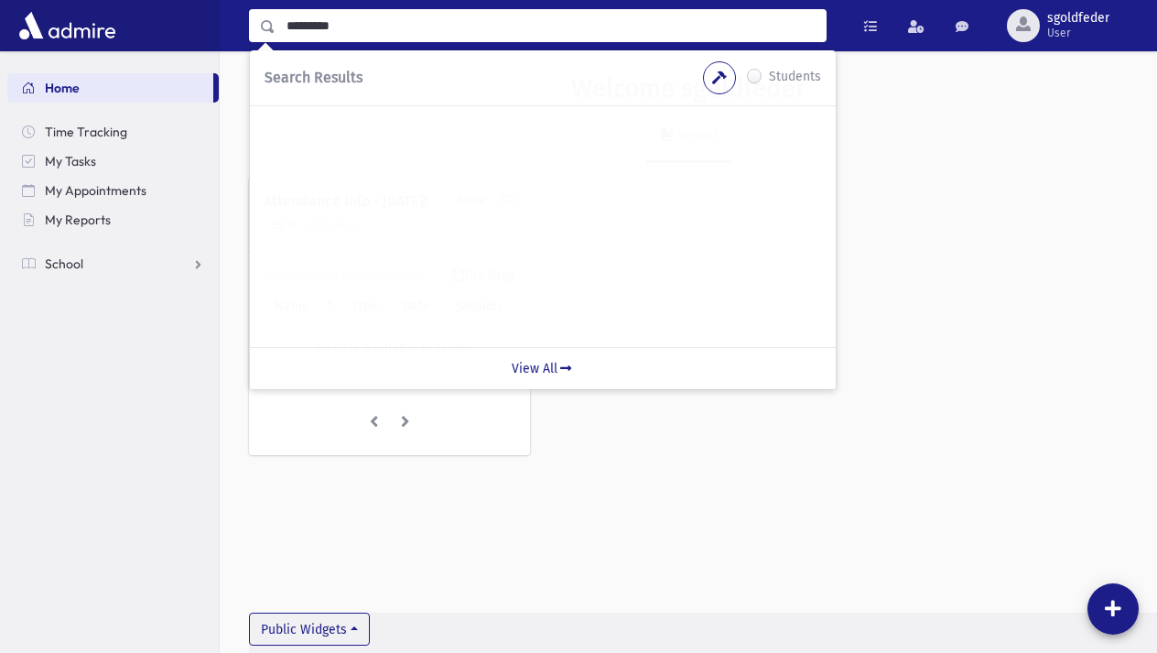
type input "********"
click at [769, 75] on label "Students" at bounding box center [795, 78] width 52 height 22
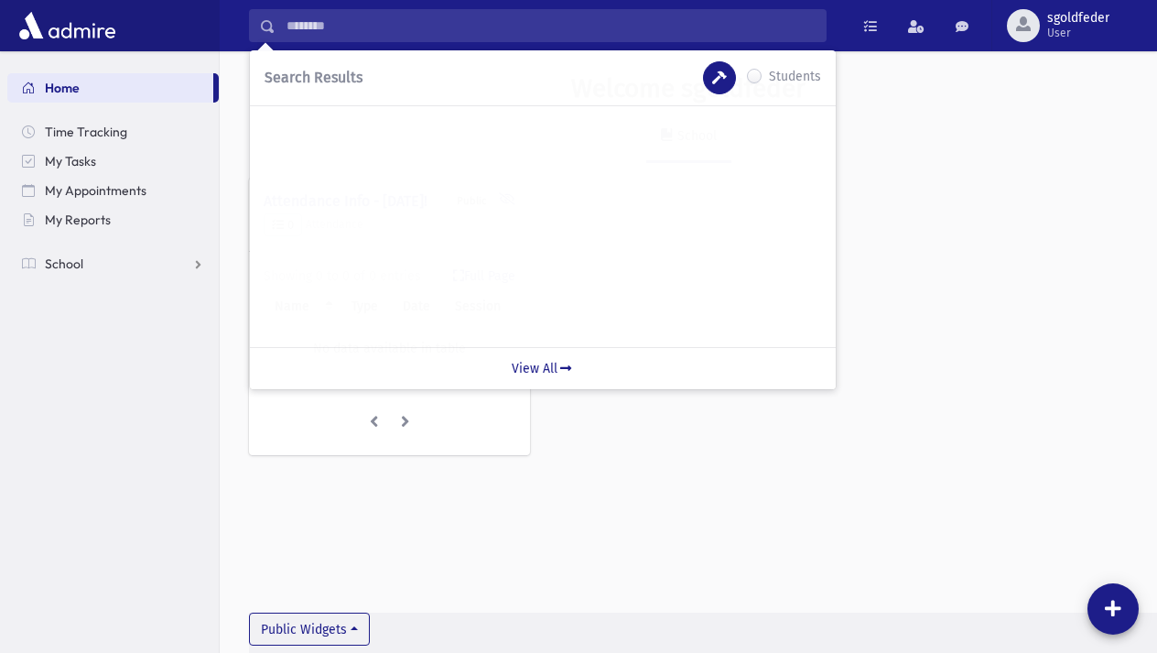
click at [716, 81] on icon "button" at bounding box center [719, 77] width 15 height 13
click at [723, 75] on icon "button" at bounding box center [719, 77] width 15 height 13
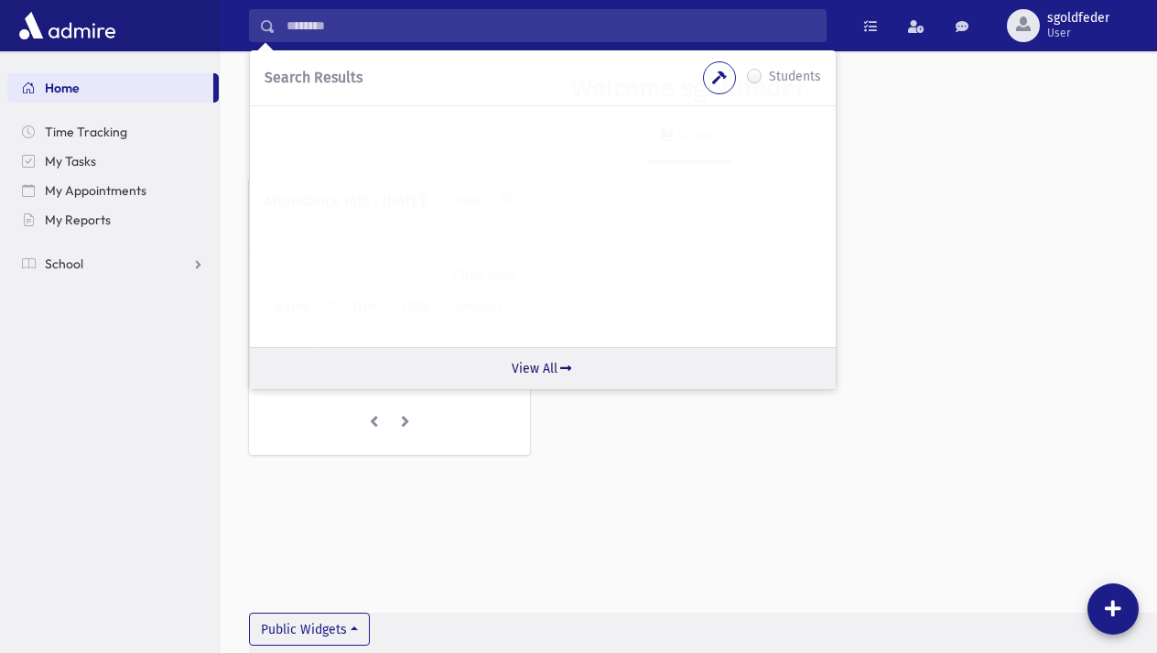
click at [535, 366] on link "View All" at bounding box center [543, 368] width 586 height 42
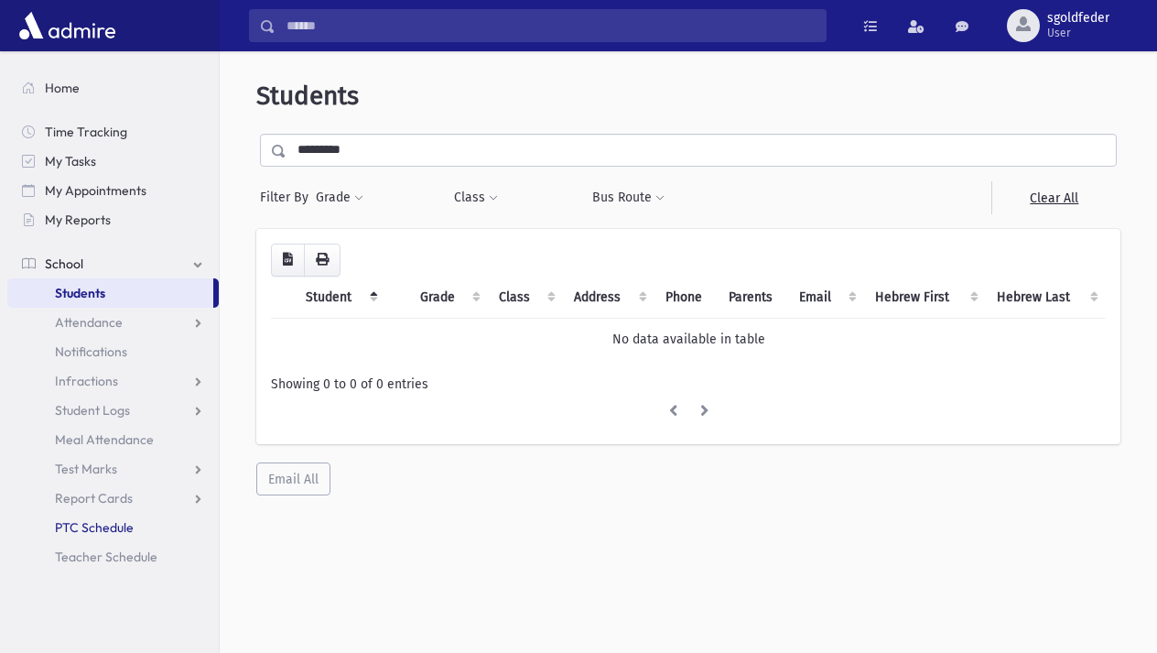
click at [91, 522] on span "PTC Schedule" at bounding box center [94, 527] width 79 height 16
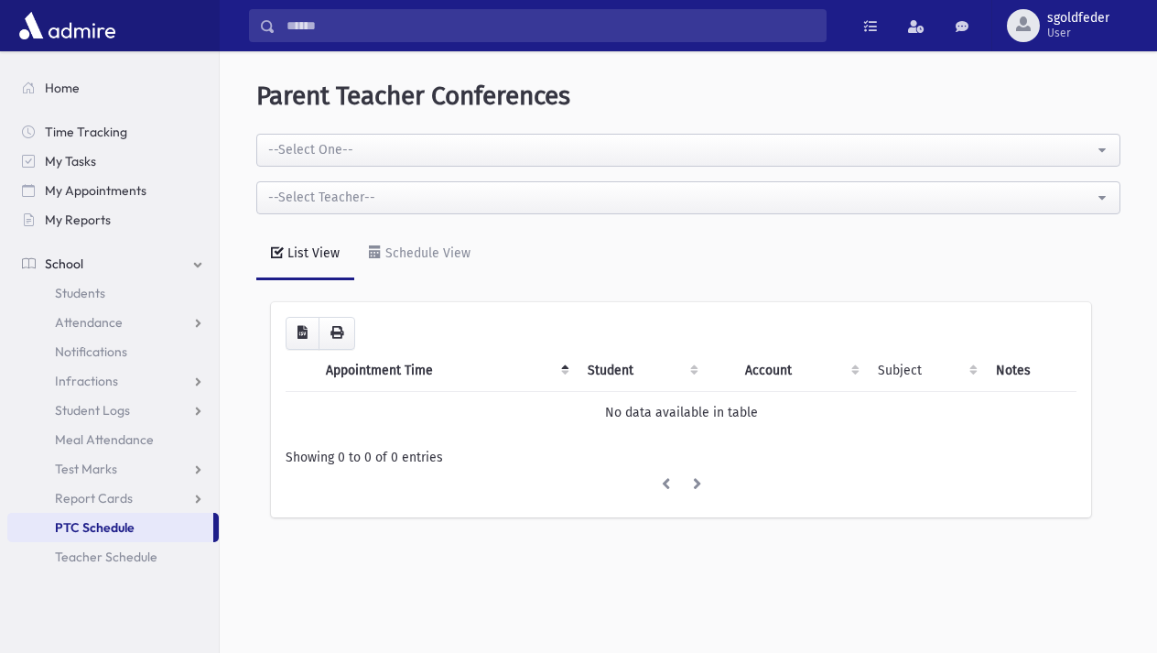
click at [327, 147] on div "--Select One--" at bounding box center [681, 149] width 826 height 19
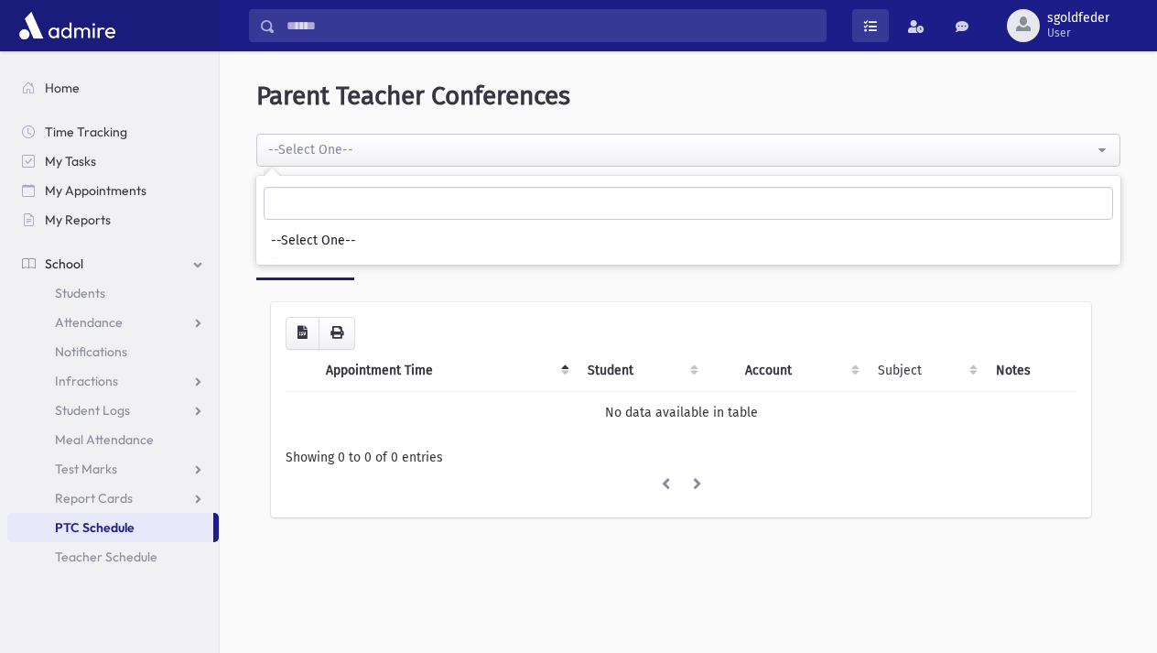
click at [874, 27] on span at bounding box center [870, 26] width 13 height 13
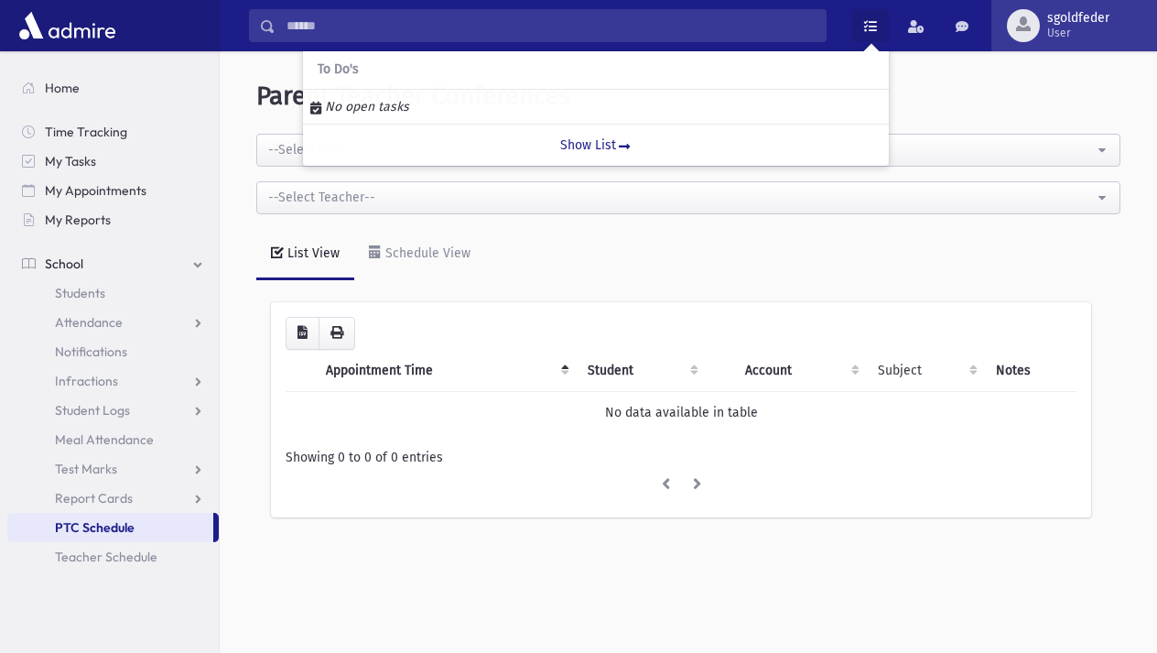
click at [1029, 17] on div "button" at bounding box center [1023, 25] width 33 height 33
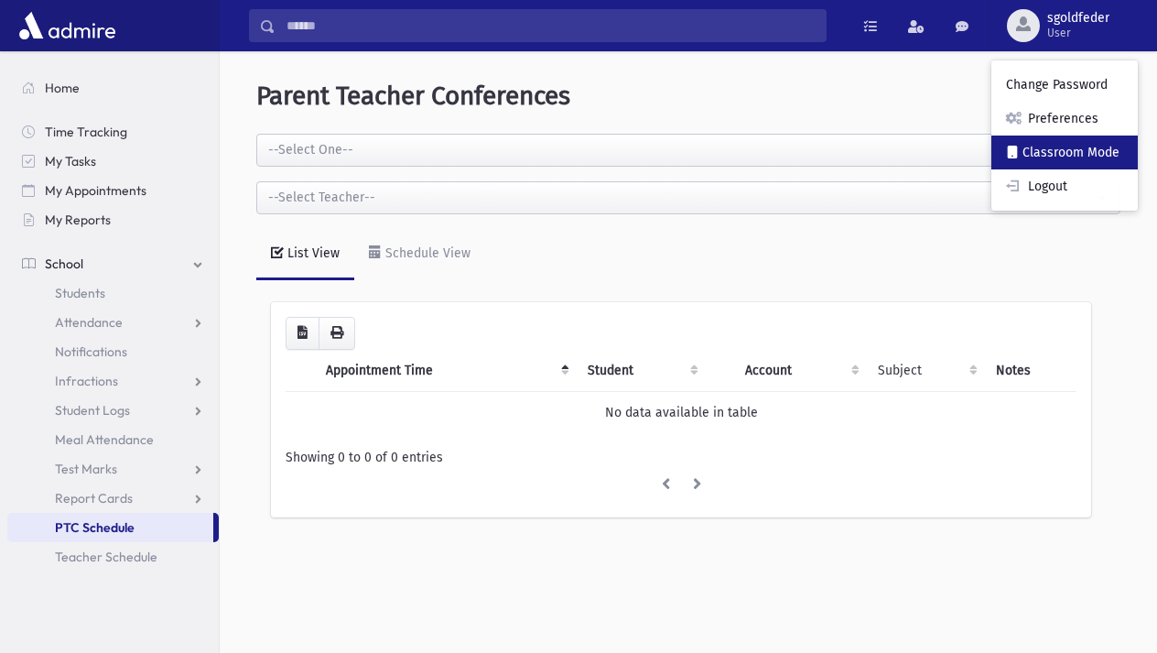
click at [1014, 152] on span at bounding box center [1012, 153] width 13 height 16
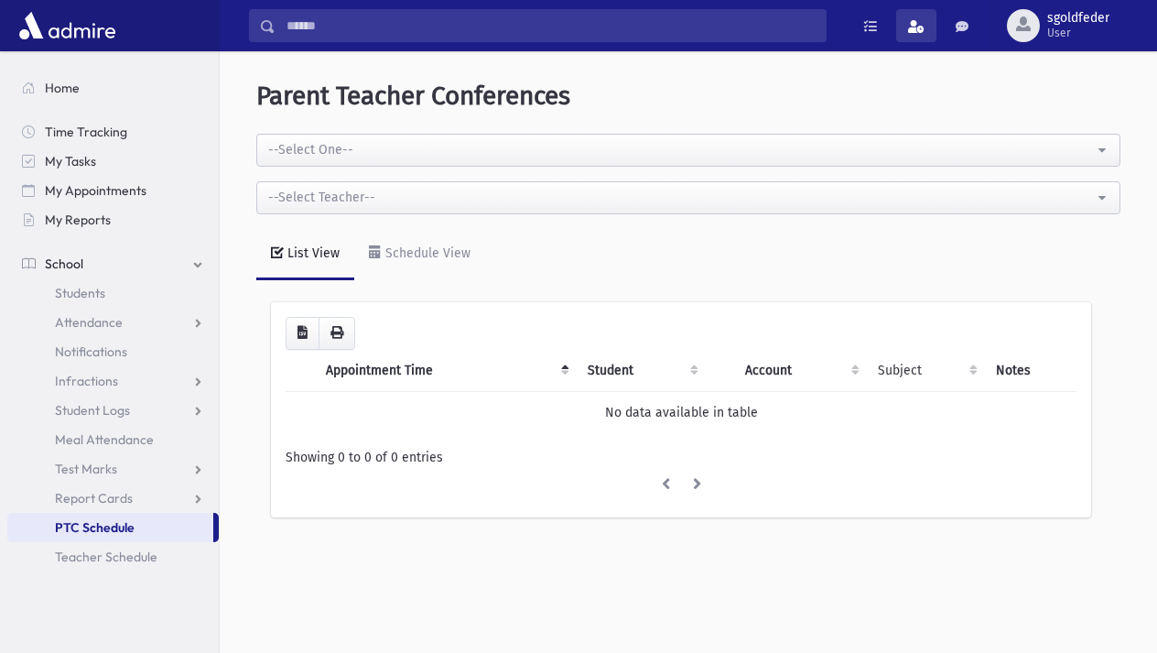
click at [913, 27] on span at bounding box center [916, 26] width 16 height 13
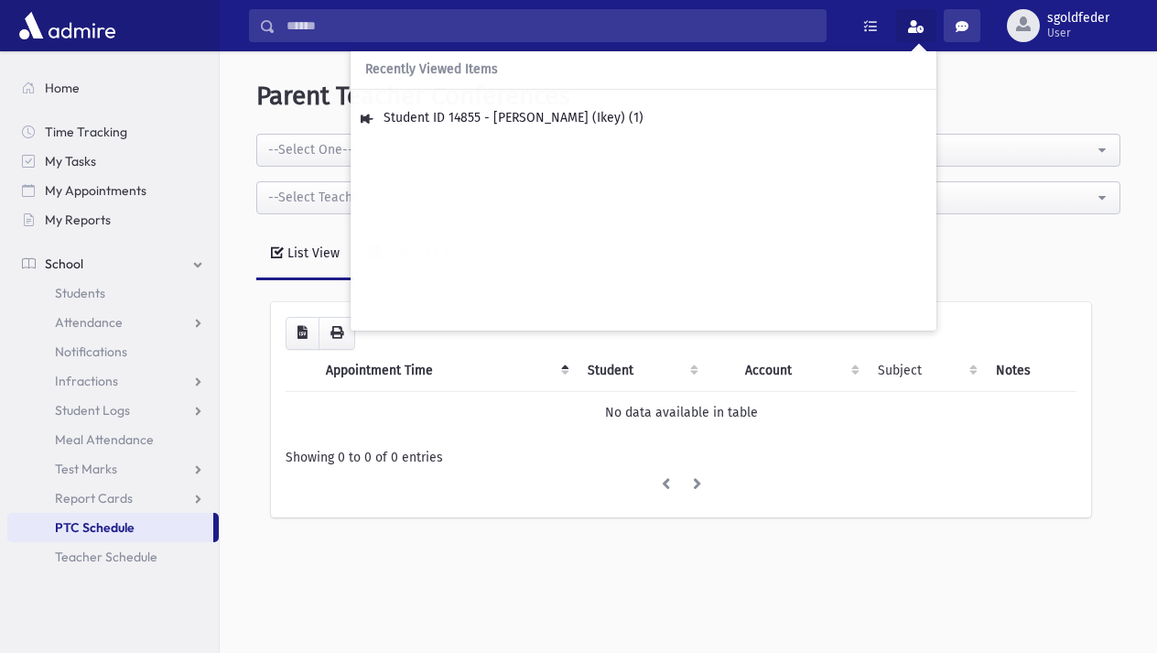
click at [960, 30] on span at bounding box center [962, 26] width 13 height 13
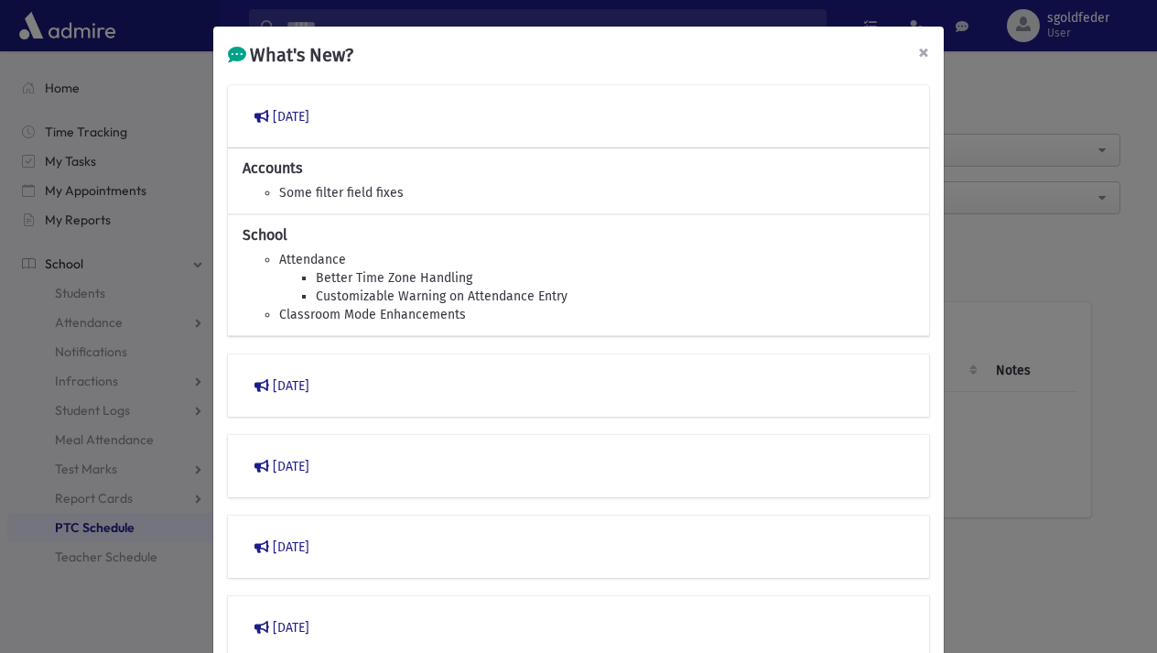
click at [928, 46] on span "×" at bounding box center [923, 52] width 11 height 26
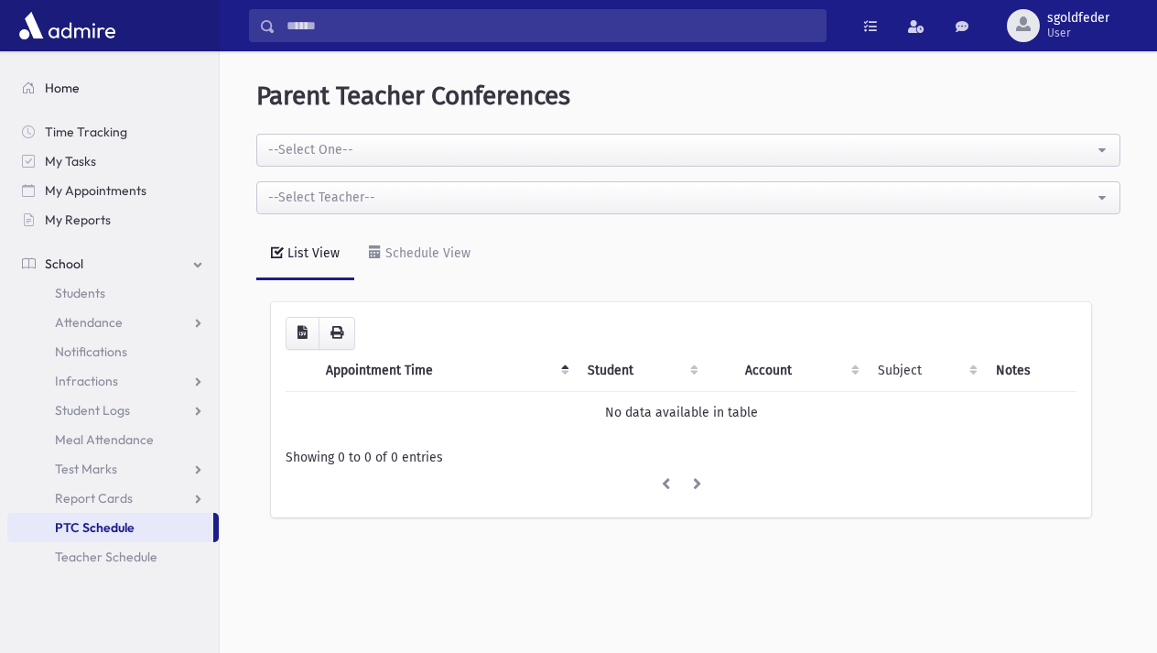
click at [55, 91] on span "Home" at bounding box center [62, 88] width 35 height 16
